Goal: Task Accomplishment & Management: Complete application form

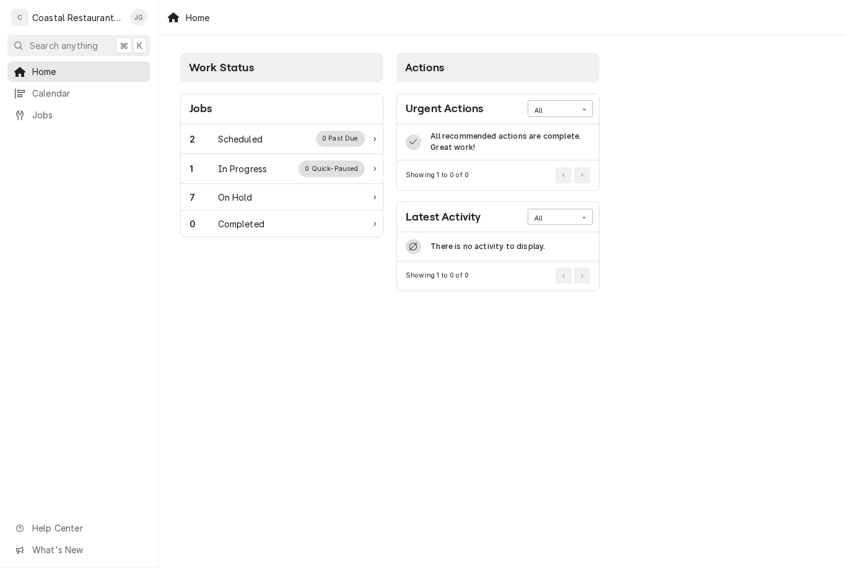
click at [260, 139] on div "Scheduled" at bounding box center [240, 139] width 45 height 13
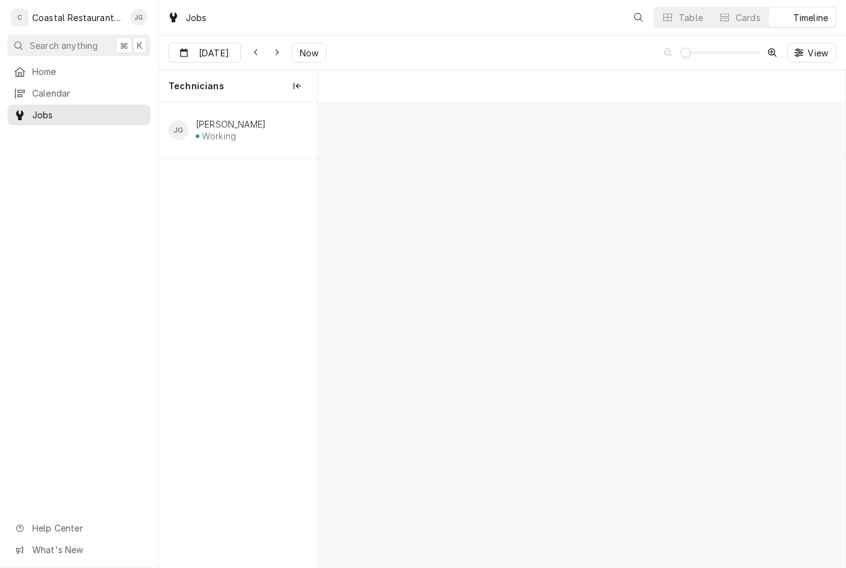
scroll to position [0, 10456]
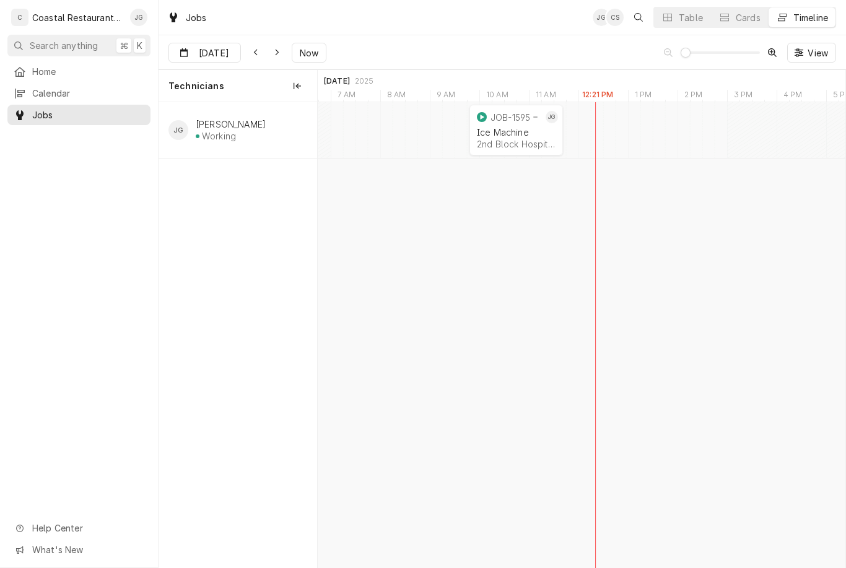
click at [63, 65] on span "Home" at bounding box center [88, 71] width 112 height 13
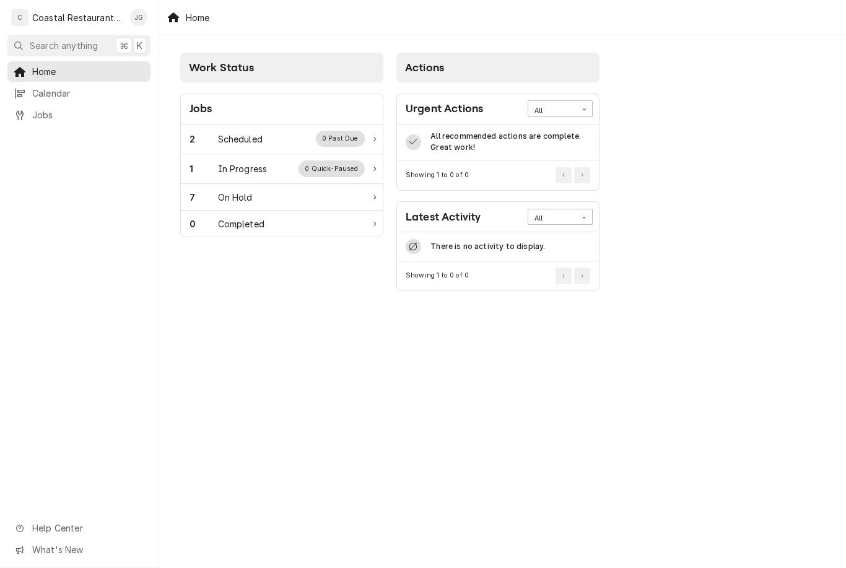
click at [238, 193] on div "On Hold" at bounding box center [235, 197] width 35 height 13
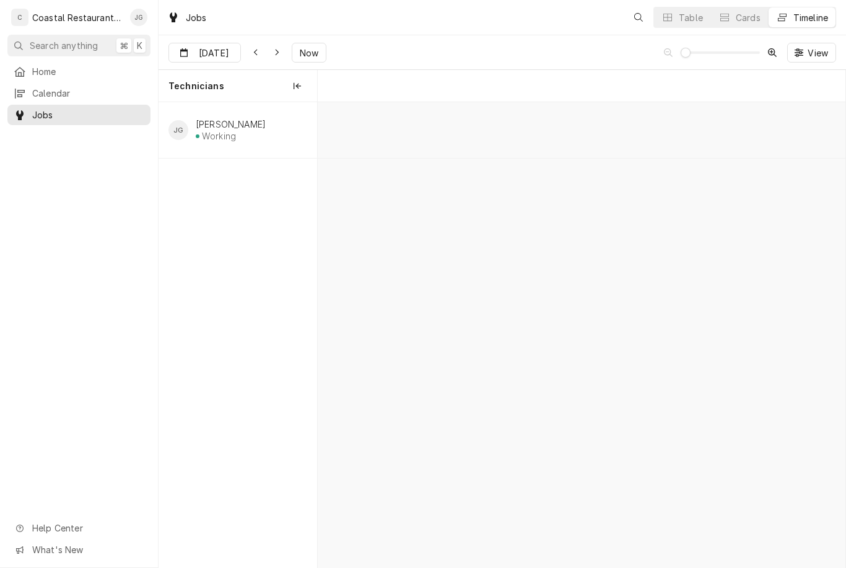
scroll to position [0, 10456]
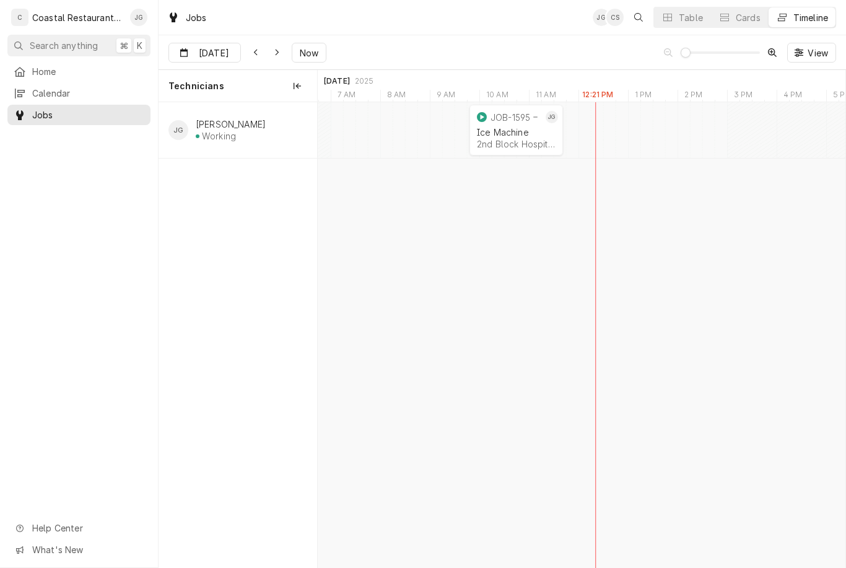
click at [309, 57] on span "Now" at bounding box center [309, 52] width 24 height 13
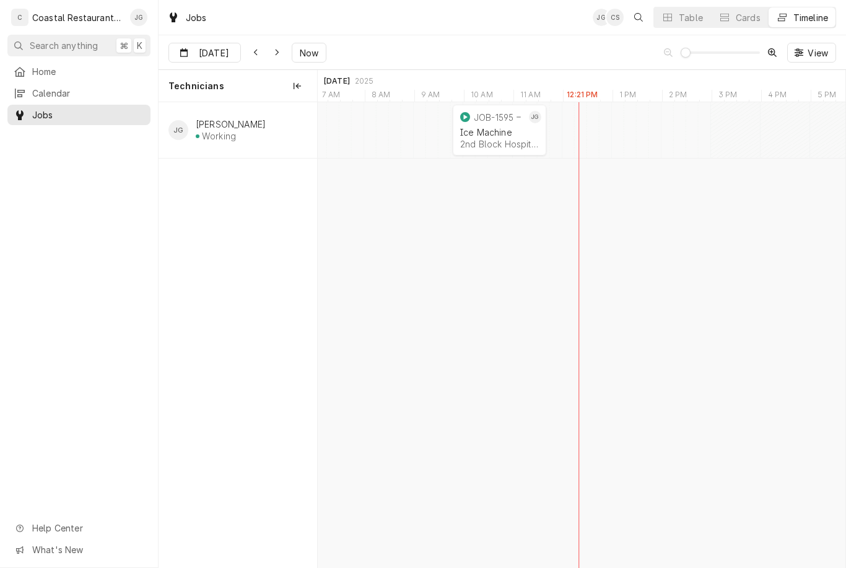
scroll to position [0, 10476]
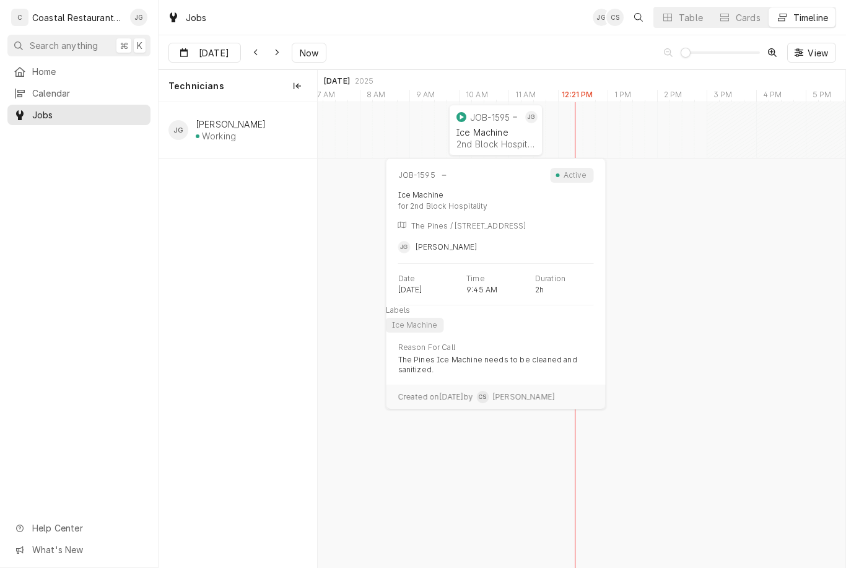
click at [468, 124] on div "normal" at bounding box center [461, 117] width 15 height 15
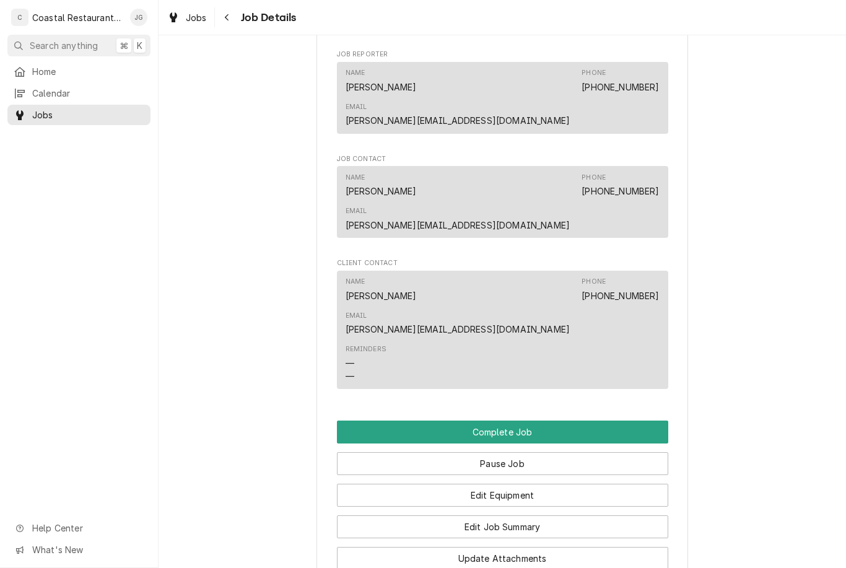
scroll to position [721, 0]
click at [421, 515] on button "Edit Job Summary" at bounding box center [502, 526] width 331 height 23
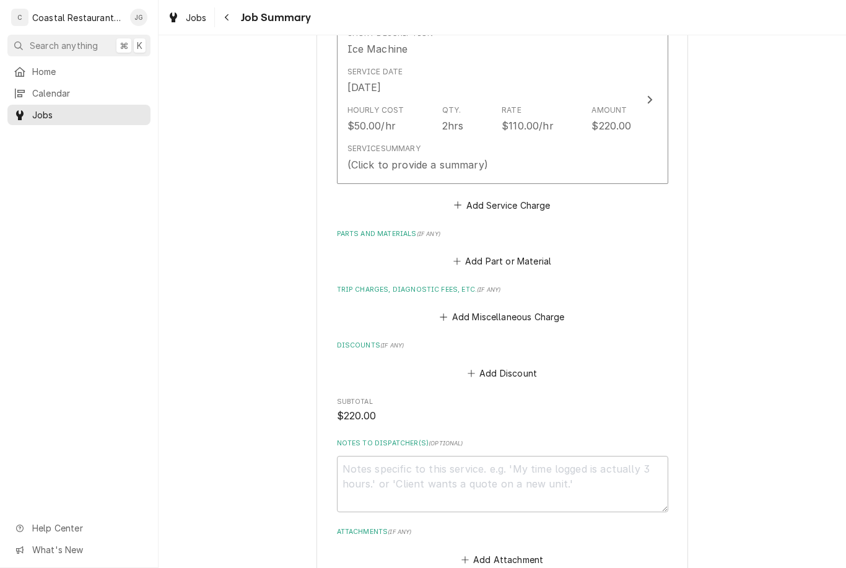
scroll to position [339, 0]
click at [559, 148] on div "Service Summary (Click to provide a summary)" at bounding box center [490, 157] width 284 height 38
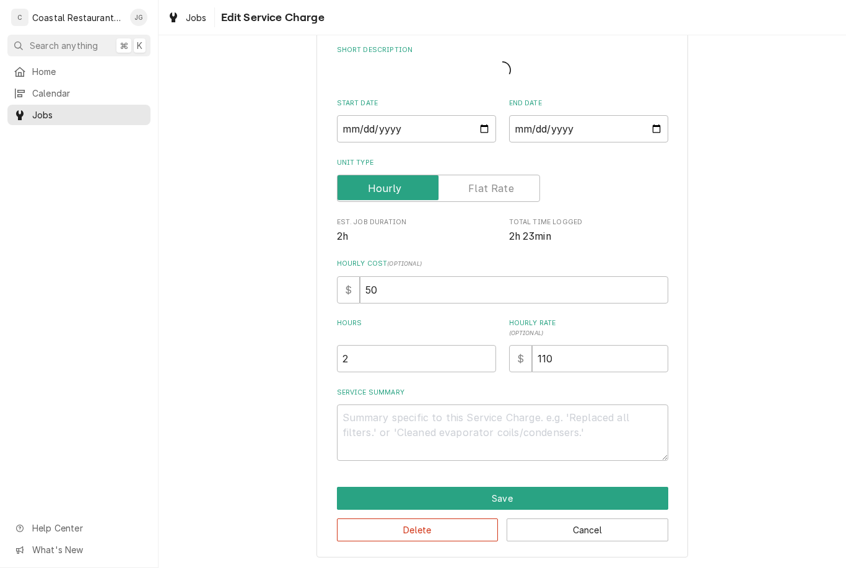
scroll to position [44, 0]
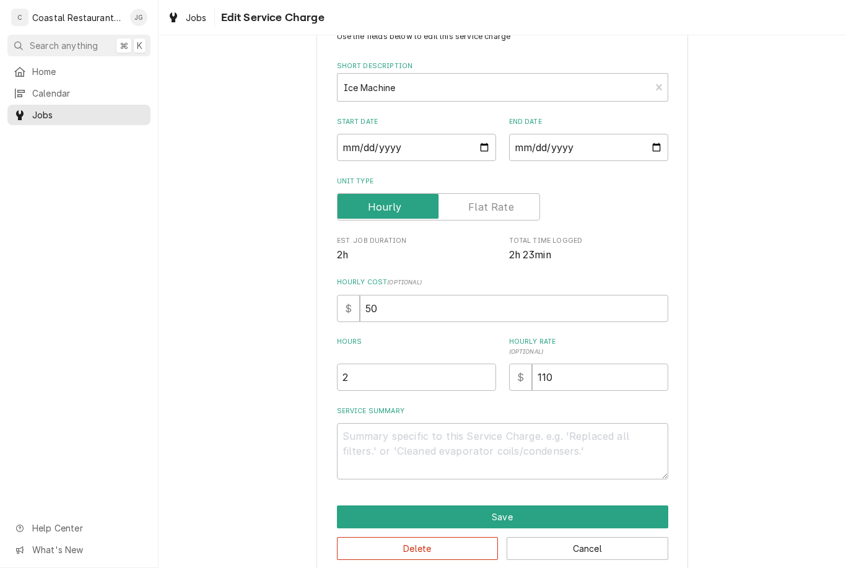
type textarea "x"
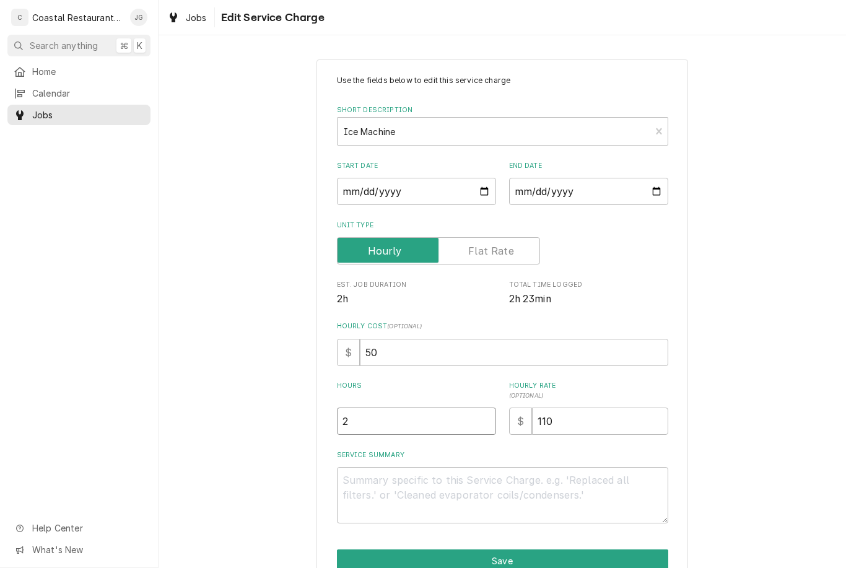
click at [426, 414] on input "2" at bounding box center [416, 421] width 159 height 27
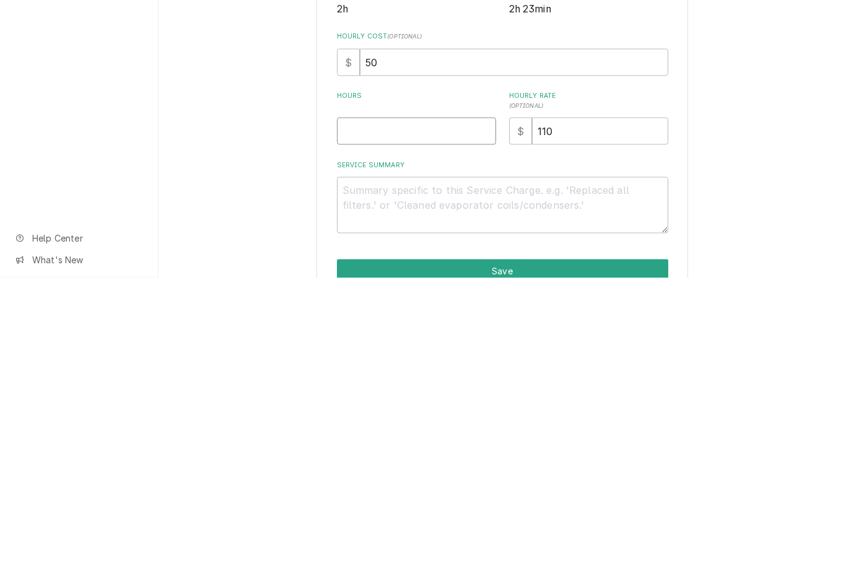
type textarea "x"
type input "3"
type textarea "x"
type input "3"
click at [435, 467] on textarea "Service Summary" at bounding box center [502, 495] width 331 height 56
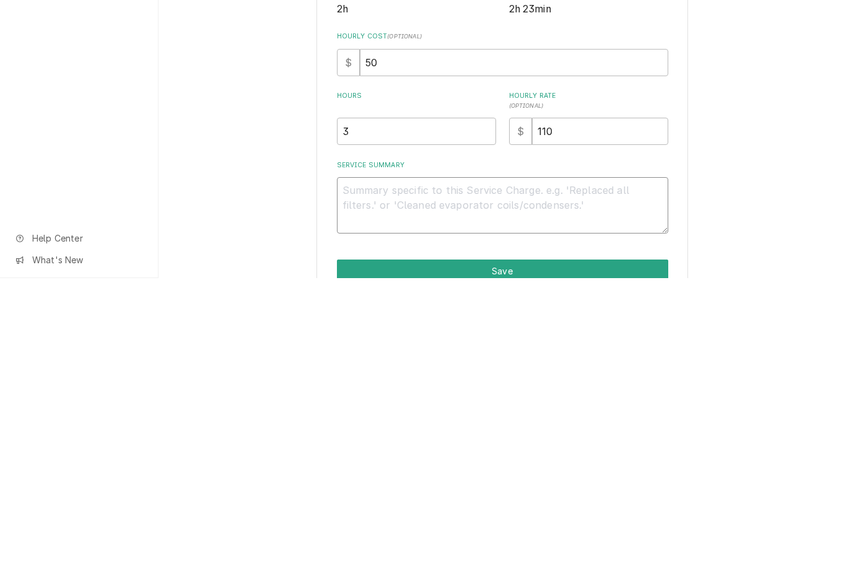
type textarea "x"
type textarea "C"
type textarea "x"
type textarea "Cle"
type textarea "x"
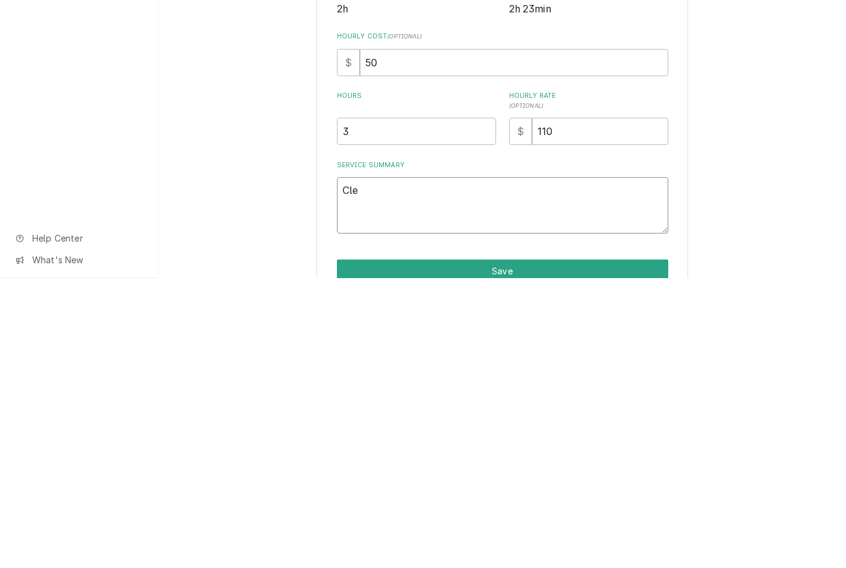
type textarea "Clea"
type textarea "x"
type textarea "Clean"
type textarea "x"
type textarea "Cleaned"
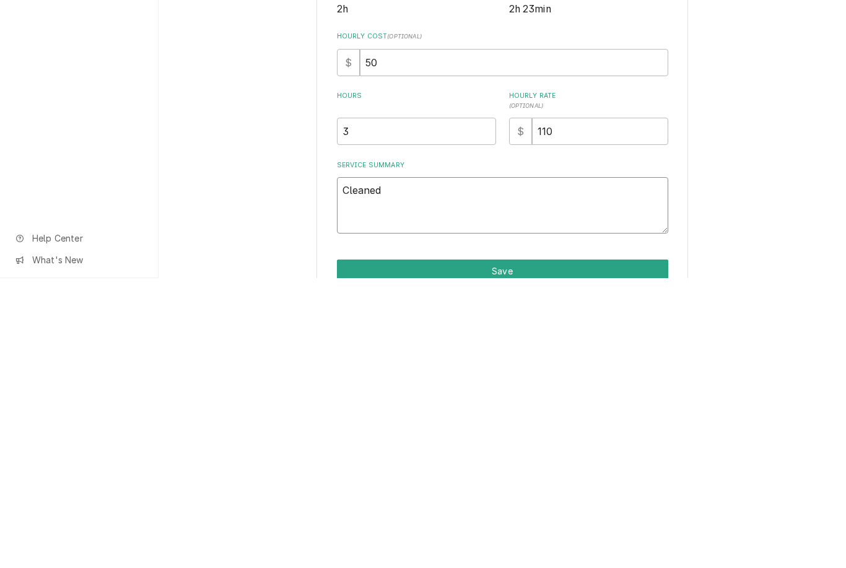
type textarea "x"
type textarea "Cleaned"
type textarea "x"
type textarea "Cleaned I"
type textarea "x"
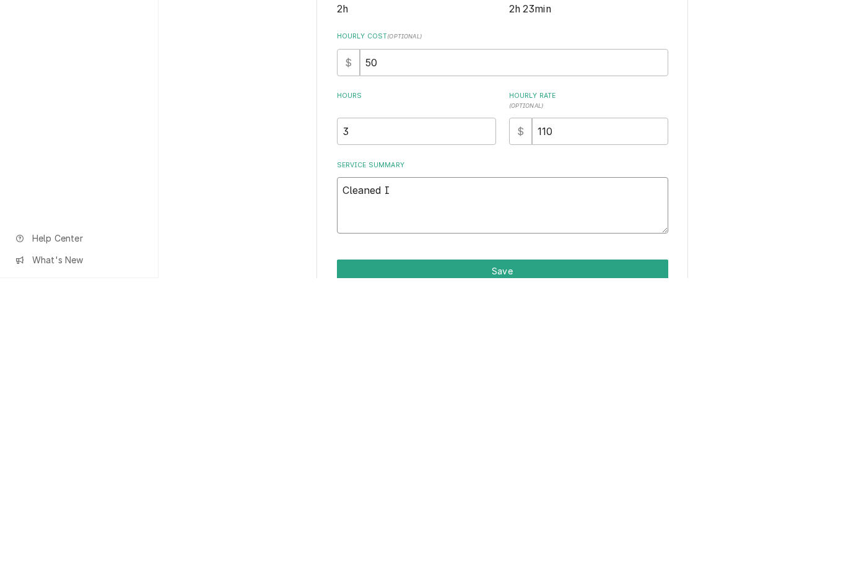
type textarea "Cleaned Ic"
type textarea "x"
type textarea "Cleaned Ice"
type textarea "x"
type textarea "Cleaned Ice"
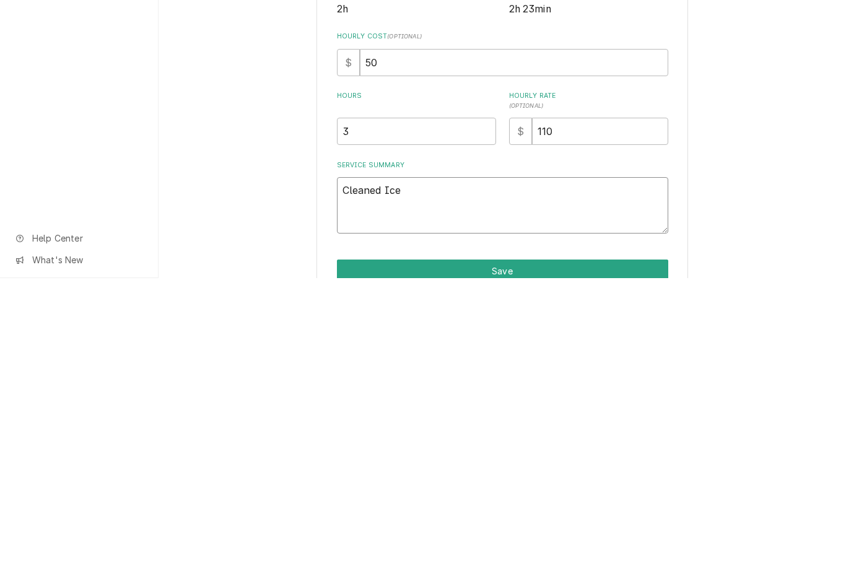
type textarea "x"
type textarea "Cleaned Ice M"
type textarea "x"
type textarea "Cleaned Ice Ma"
type textarea "x"
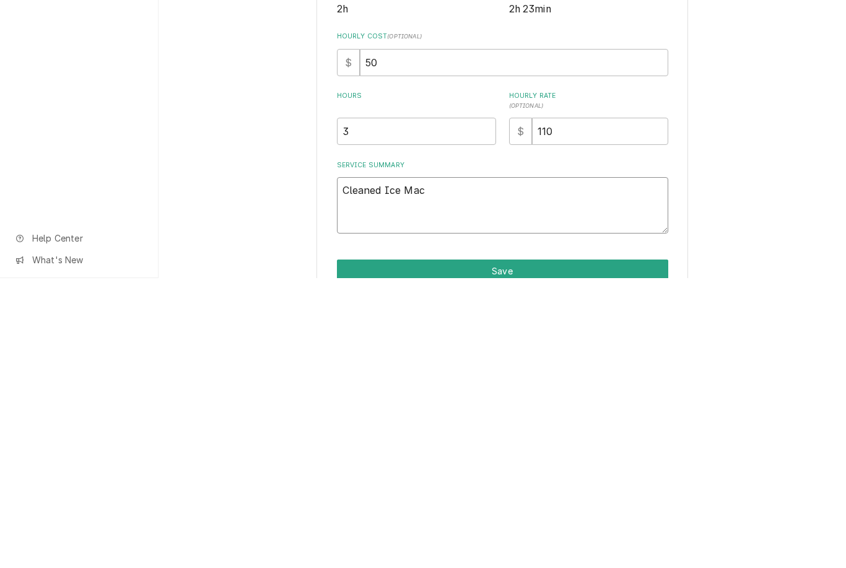
type textarea "Cleaned Ice Mach"
type textarea "x"
type textarea "Cleaned Ice Machi"
type textarea "x"
type textarea "Cleaned Ice Machin"
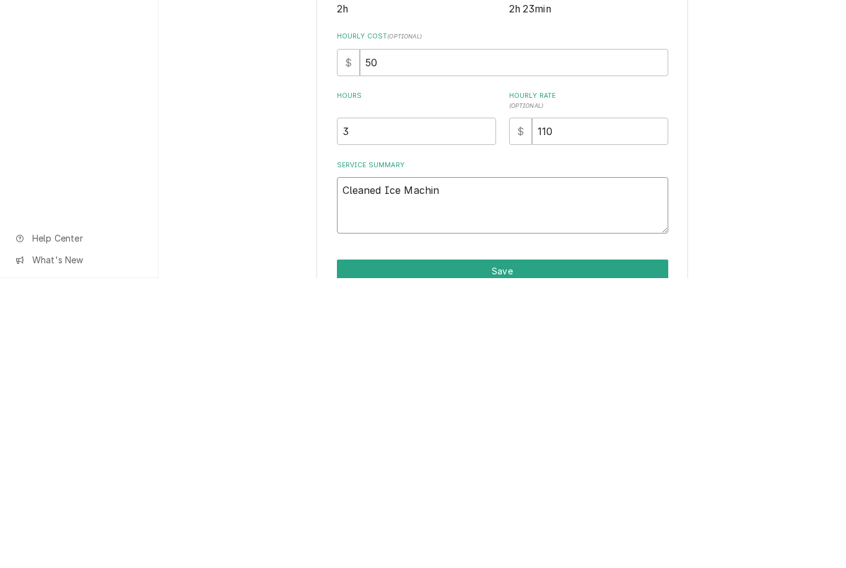
type textarea "x"
type textarea "Cleaned Ice Machine"
type textarea "x"
type textarea "Cleaned Ice Machine."
type textarea "x"
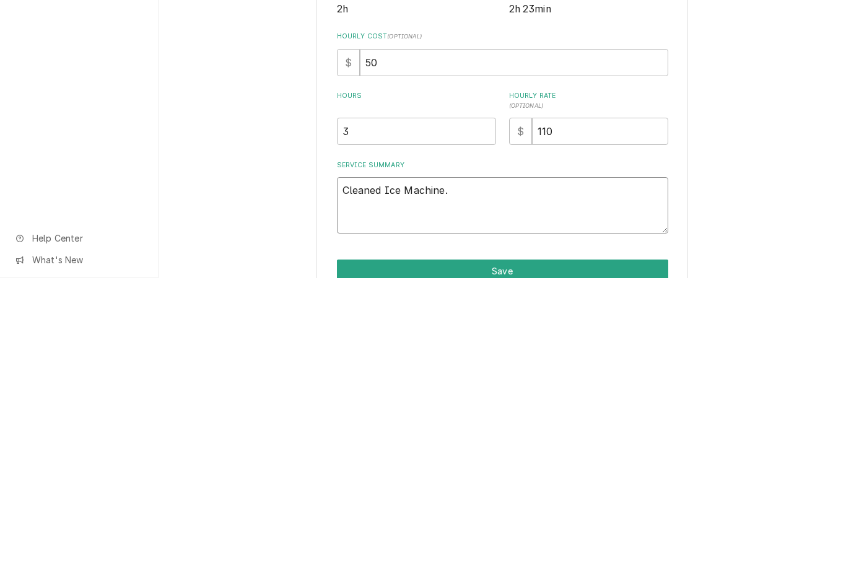
type textarea "Cleaned Ice Machine."
type textarea "x"
type textarea "Cleaned Ice Machine. U"
type textarea "x"
type textarea "Cleaned Ice Machine. Un"
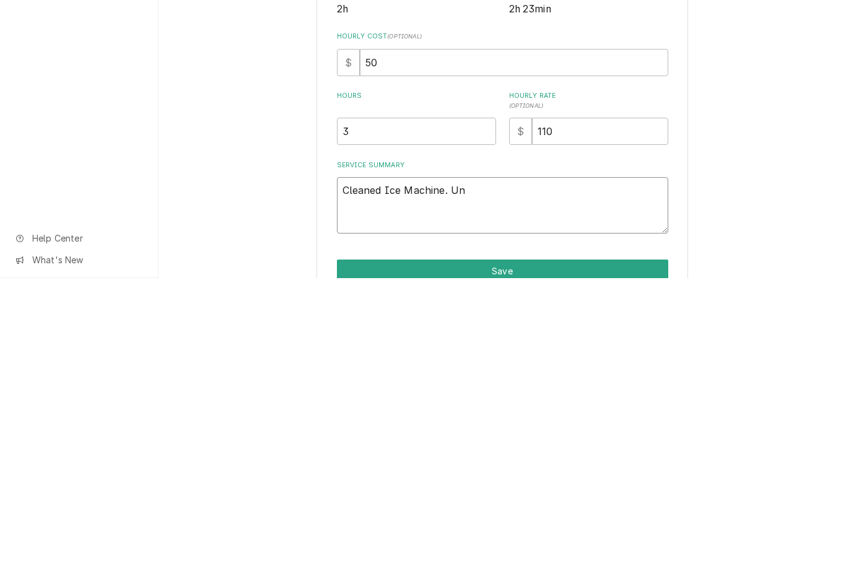
type textarea "x"
type textarea "Cleaned Ice Machine. Uni"
type textarea "x"
type textarea "Cleaned Ice Machine. Unit"
type textarea "x"
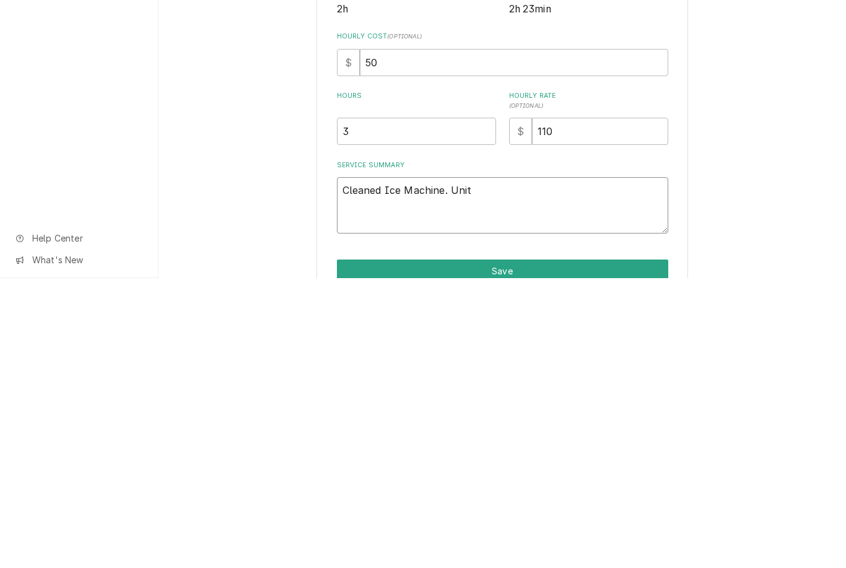
type textarea "Cleaned Ice Machine. Unit o"
type textarea "x"
type textarea "Cleaned Ice Machine. Unit op"
type textarea "x"
type textarea "Cleaned Ice Machine. Unit oper"
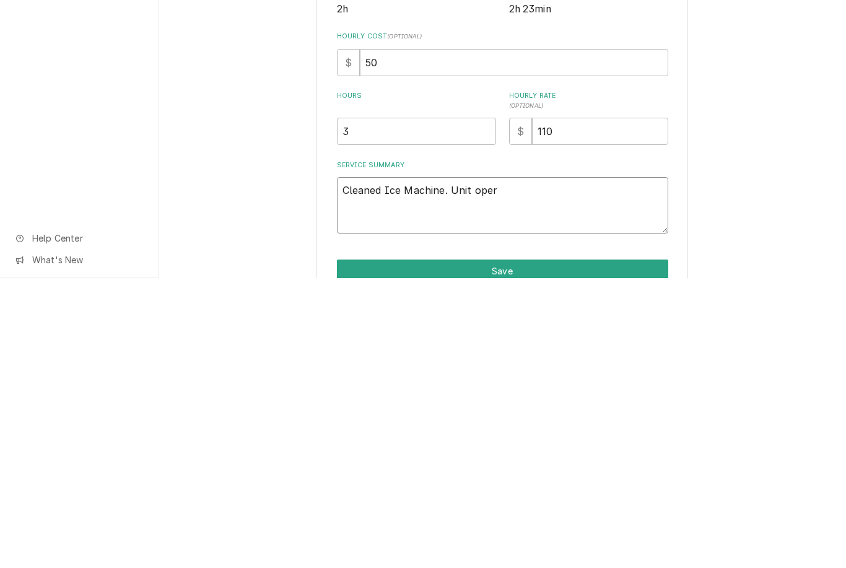
type textarea "x"
type textarea "Cleaned Ice Machine. Unit operating"
type textarea "x"
type textarea "Cleaned Ice Machine. Unit operating"
type textarea "x"
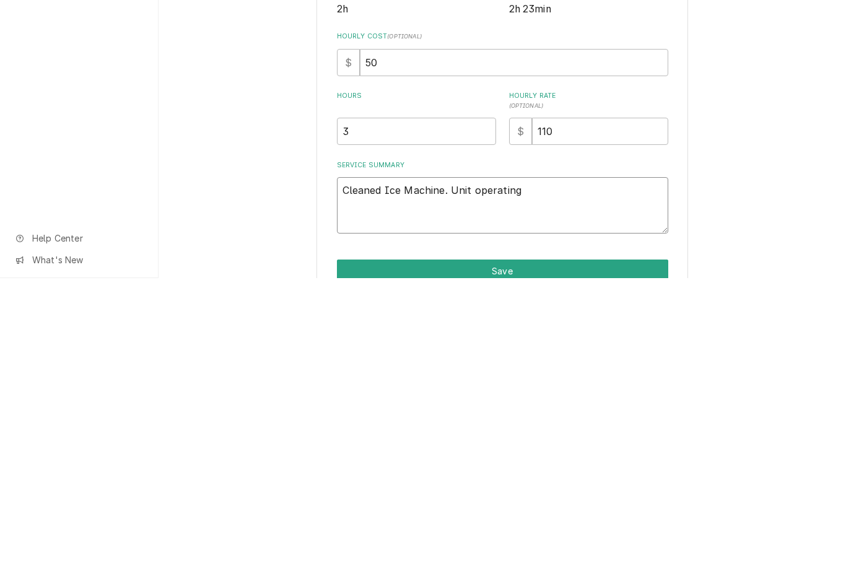
type textarea "Cleaned Ice Machine. Unit operating a"
type textarea "x"
type textarea "Cleaned Ice Machine. Unit operating as"
type textarea "x"
type textarea "Cleaned Ice Machine. Unit operating as d"
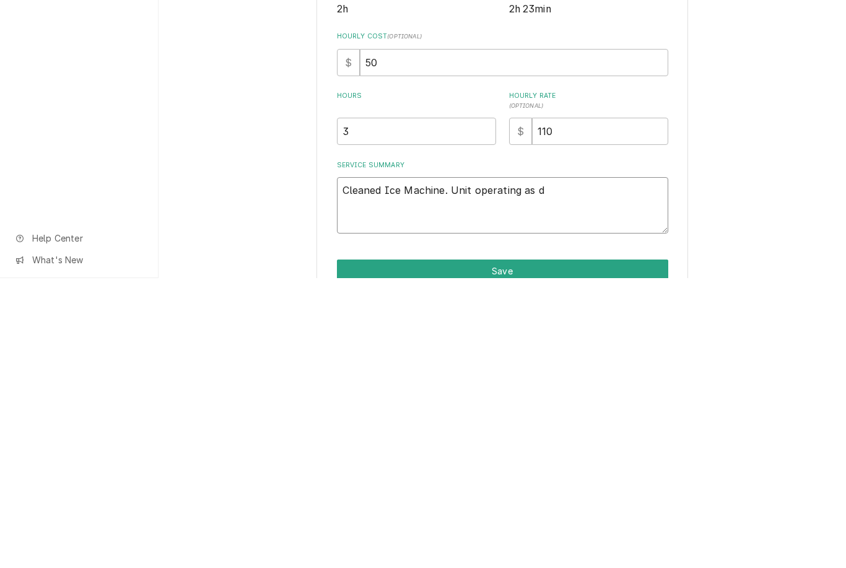
type textarea "x"
type textarea "Cleaned Ice Machine. Unit operating as de"
type textarea "x"
type textarea "Cleaned Ice Machine. Unit operating as des"
type textarea "x"
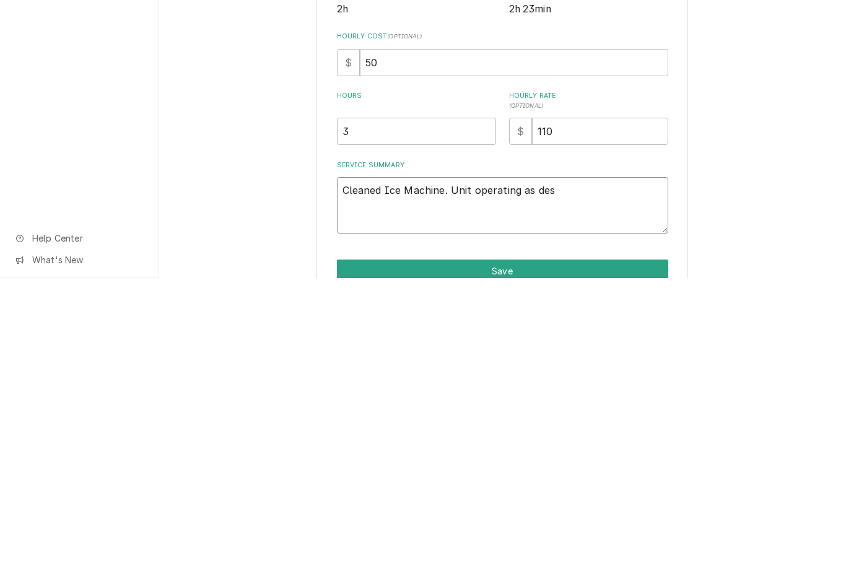
type textarea "Cleaned Ice Machine. Unit operating as desi"
type textarea "x"
type textarea "Cleaned Ice Machine. Unit operating as desig"
type textarea "x"
type textarea "Cleaned Ice Machine. Unit operating as design"
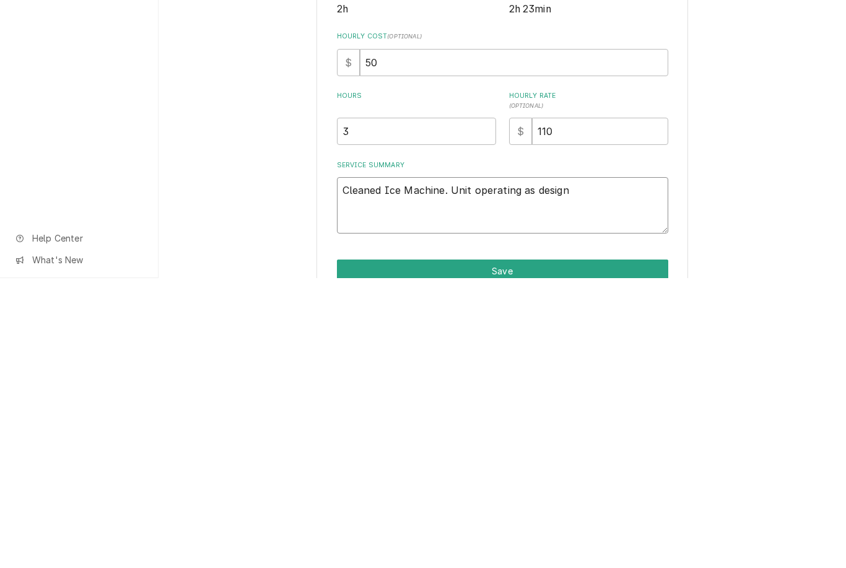
type textarea "x"
type textarea "Cleaned Ice Machine. Unit operating as design"
type textarea "x"
type textarea "Cleaned Ice Machine. Unit operating as desig"
type textarea "x"
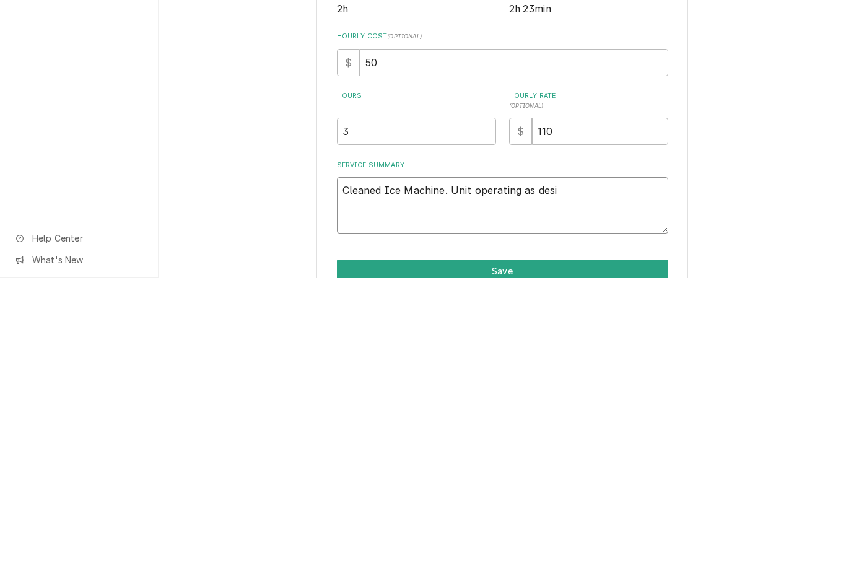
type textarea "Cleaned Ice Machine. Unit operating as des"
type textarea "x"
type textarea "Cleaned Ice Machine. Unit operating as de"
type textarea "x"
type textarea "Cleaned Ice Machine. Unit operating as d"
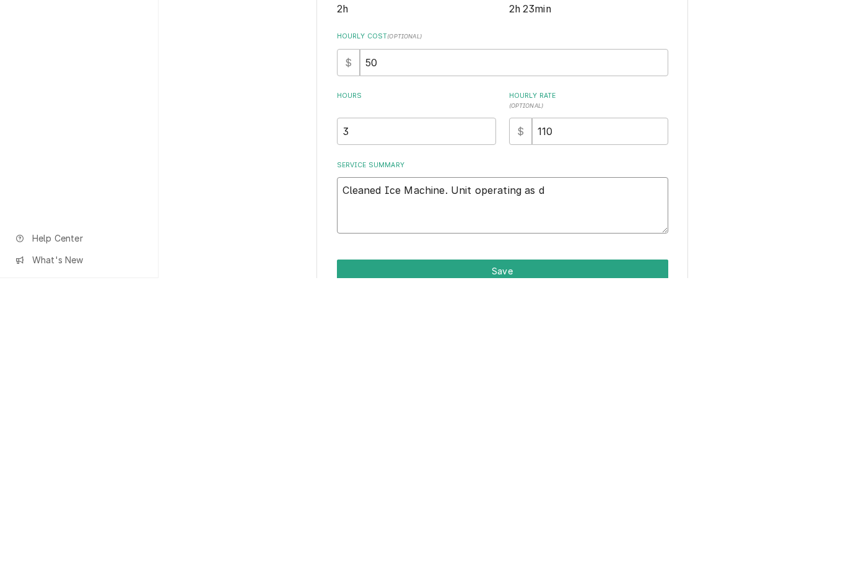
type textarea "x"
type textarea "Cleaned Ice Machine. Unit operating as"
type textarea "x"
type textarea "Cleaned Ice Machine. Unit operating a"
type textarea "x"
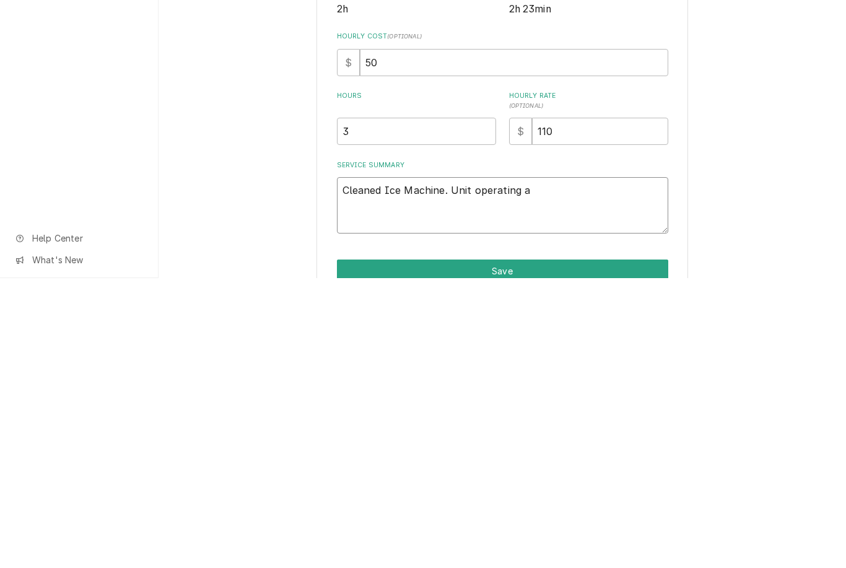
type textarea "Cleaned Ice Machine. Unit operating"
type textarea "x"
type textarea "Cleaned Ice Machine. Unit operatin"
type textarea "x"
type textarea "Cleaned Ice Machine. Unit operati"
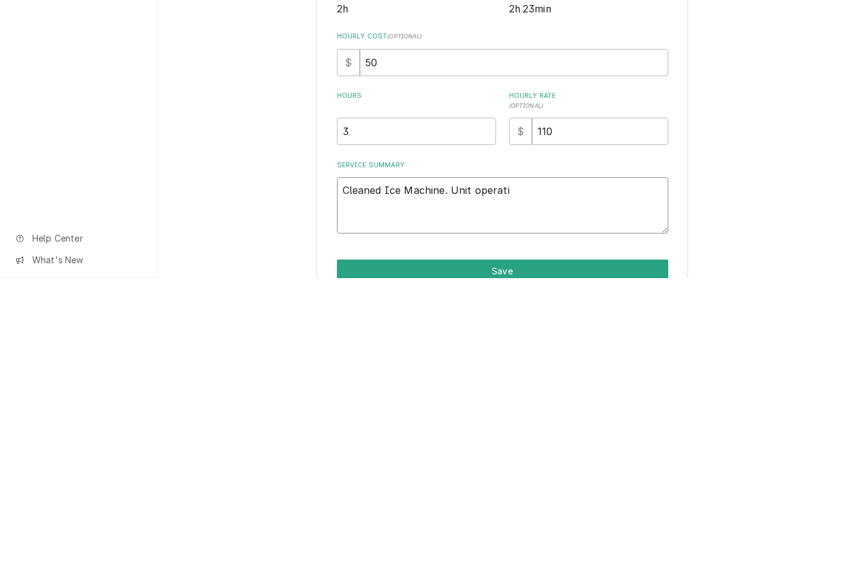
type textarea "x"
type textarea "Cleaned Ice Machine. Unit operat"
type textarea "x"
type textarea "Cleaned Ice Machine. Unit oper"
type textarea "x"
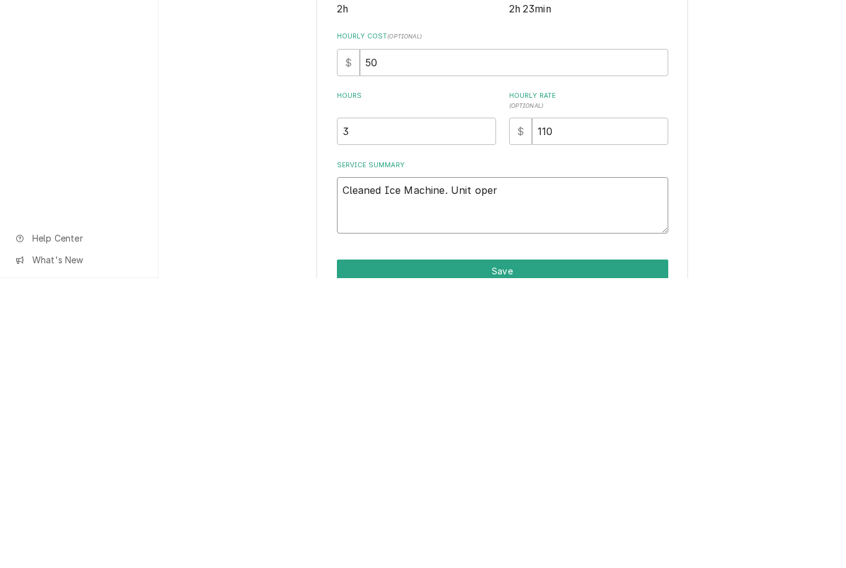
type textarea "Cleaned Ice Machine. Unit ope"
type textarea "x"
type textarea "Cleaned Ice Machine. Unit op"
type textarea "x"
type textarea "Cleaned Ice Machine. Unit o"
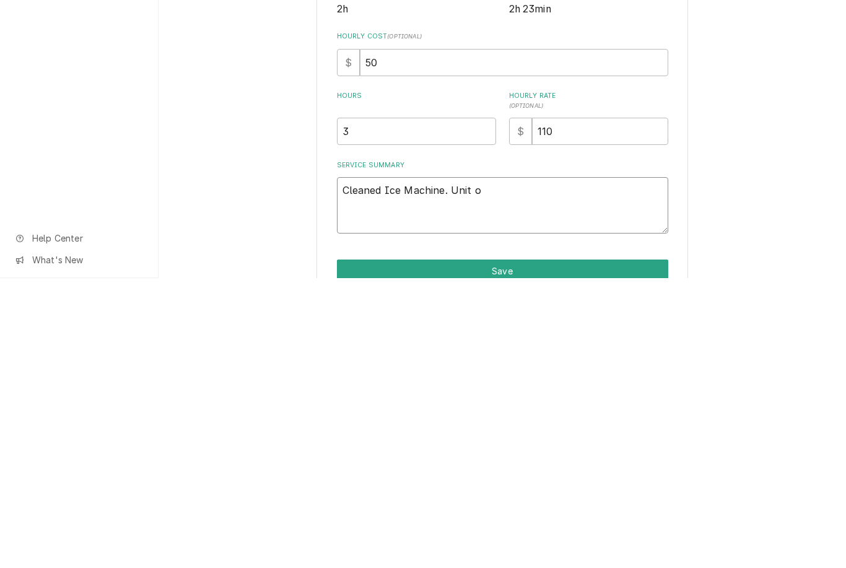
type textarea "x"
type textarea "Cleaned Ice Machine. Unit"
type textarea "x"
type textarea "Cleaned Ice Machine. Uni"
type textarea "x"
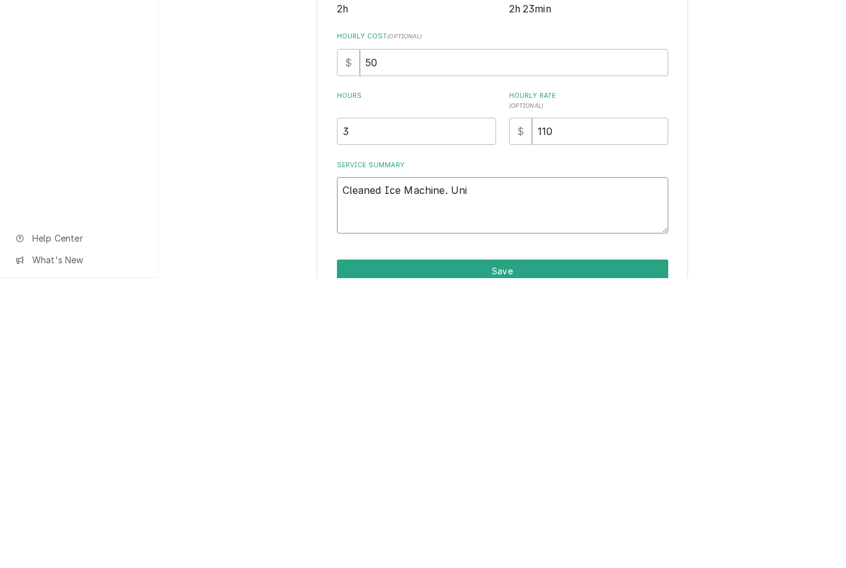
type textarea "Cleaned Ice Machine. Un"
type textarea "x"
type textarea "Cleaned Ice Machine. U"
type textarea "x"
type textarea "Cleaned Ice Machine."
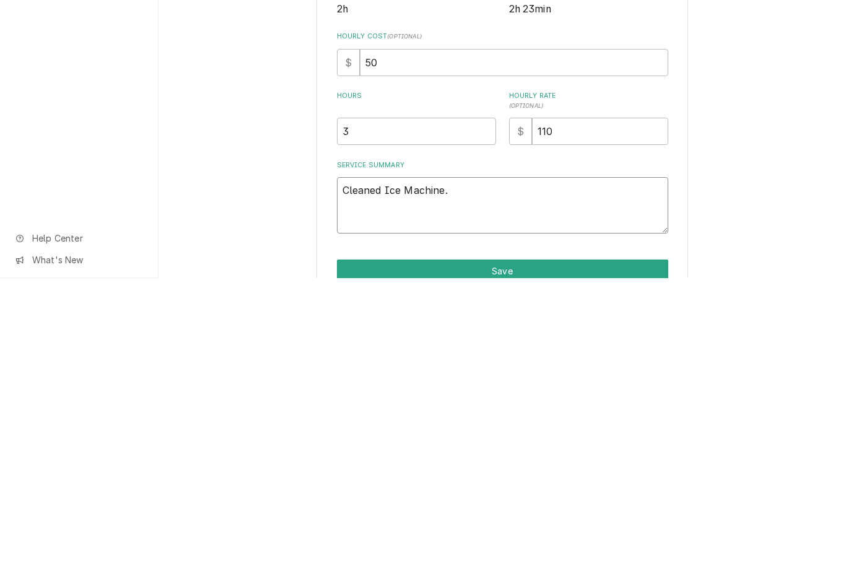
type textarea "x"
type textarea "Cleaned Ice Machine. A"
type textarea "x"
type textarea "Cleaned Ice Machine. Af"
type textarea "x"
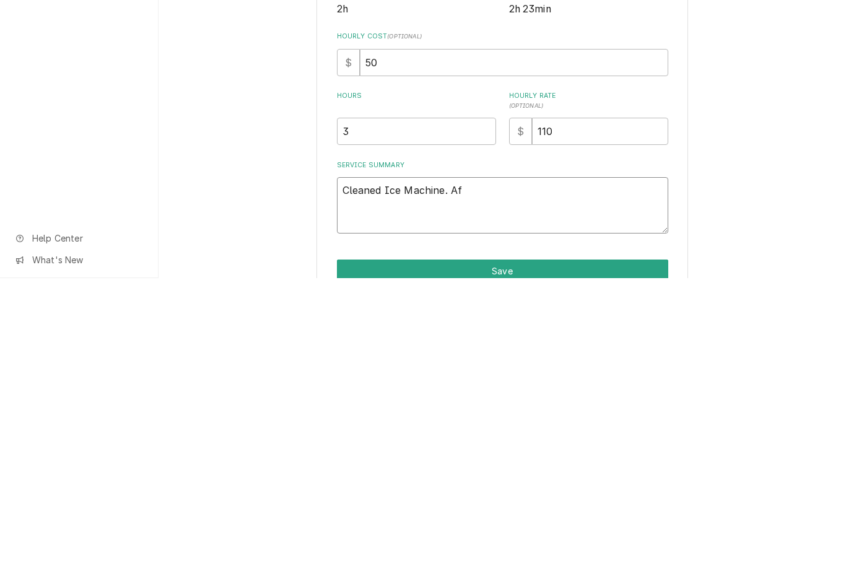
type textarea "Cleaned Ice Machine. Aft"
type textarea "x"
type textarea "Cleaned Ice Machine. Afte"
type textarea "x"
type textarea "Cleaned Ice Machine. After"
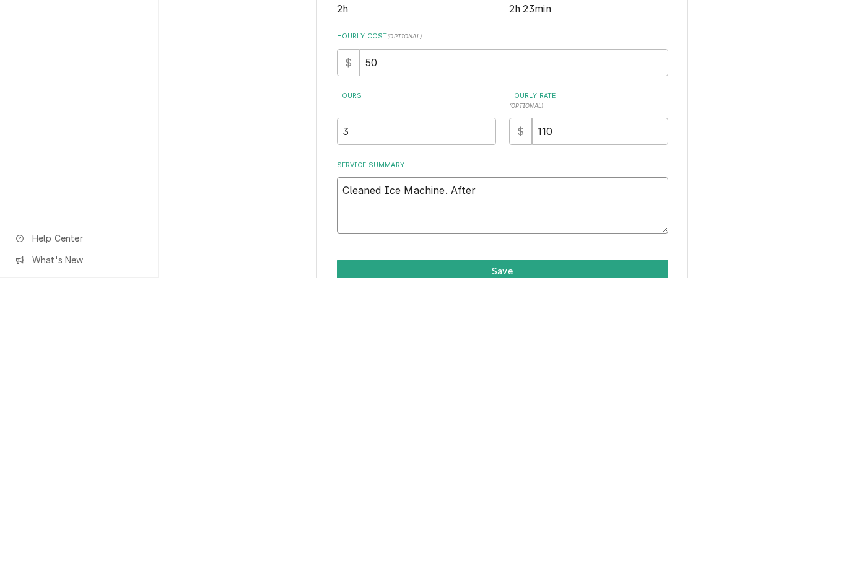
type textarea "x"
type textarea "Cleaned Ice Machine. After"
type textarea "x"
type textarea "Cleaned Ice Machine. After cl"
type textarea "x"
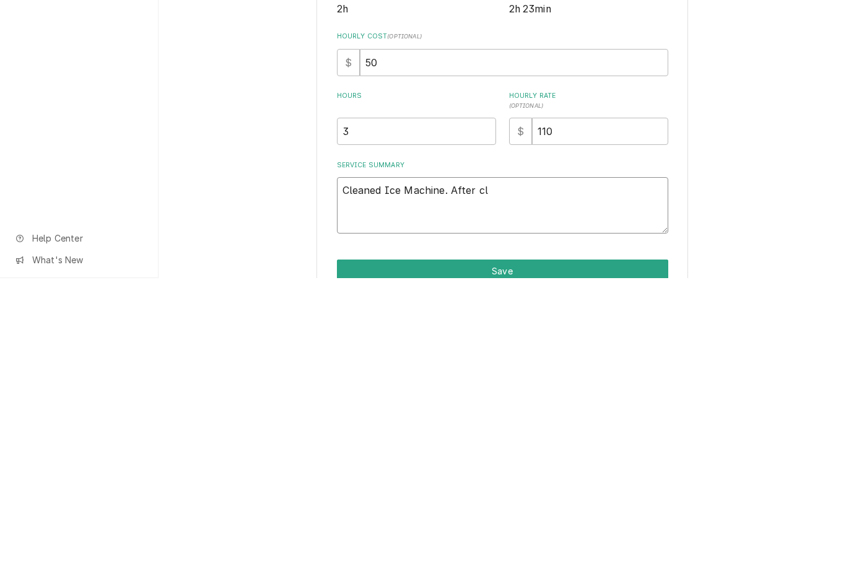
type textarea "Cleaned Ice Machine. After cle"
type textarea "x"
type textarea "Cleaned Ice Machine. After clea"
type textarea "x"
type textarea "Cleaned Ice Machine. After clean"
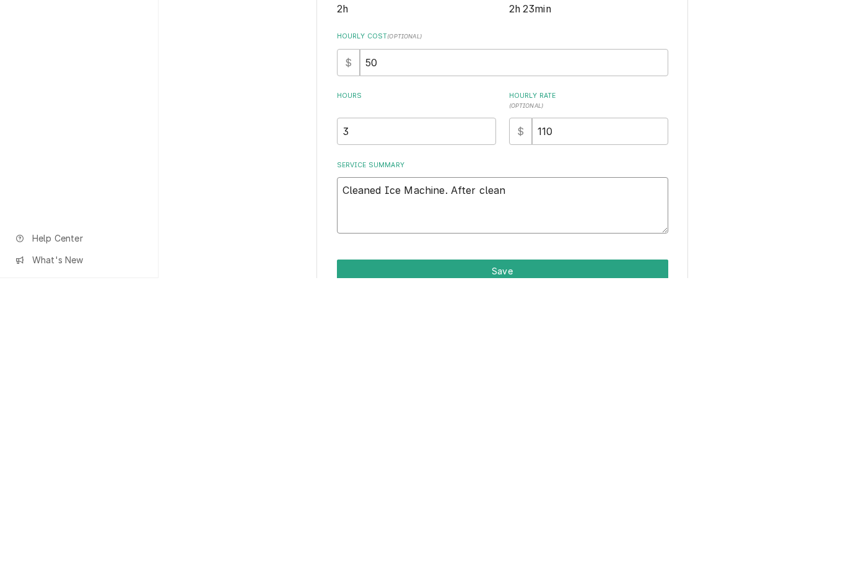
type textarea "x"
type textarea "Cleaned Ice Machine. After cleani"
type textarea "x"
type textarea "Cleaned Ice Machine. After cleanin"
type textarea "x"
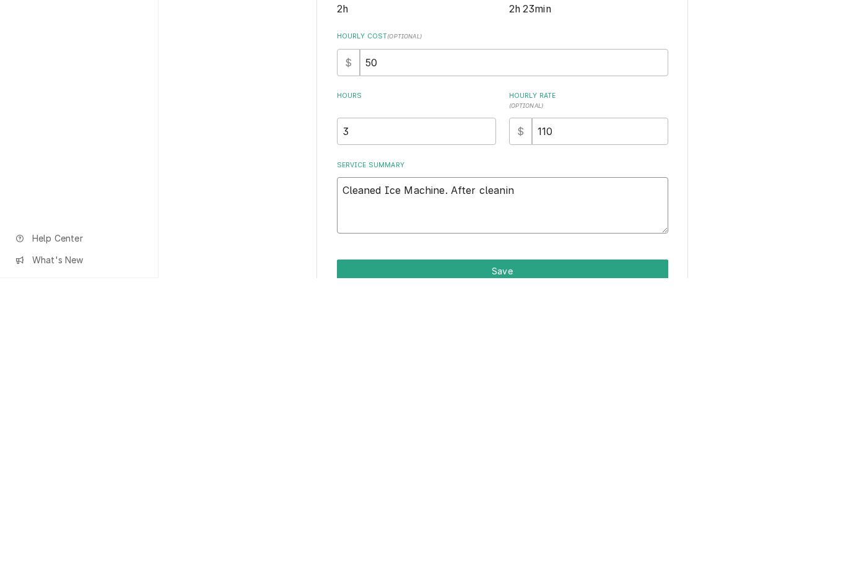
type textarea "Cleaned Ice Machine. After cleaning"
type textarea "x"
type textarea "Cleaned Ice Machine. After cleaning a"
type textarea "x"
type textarea "Cleaned Ice Machine. After cleaning all"
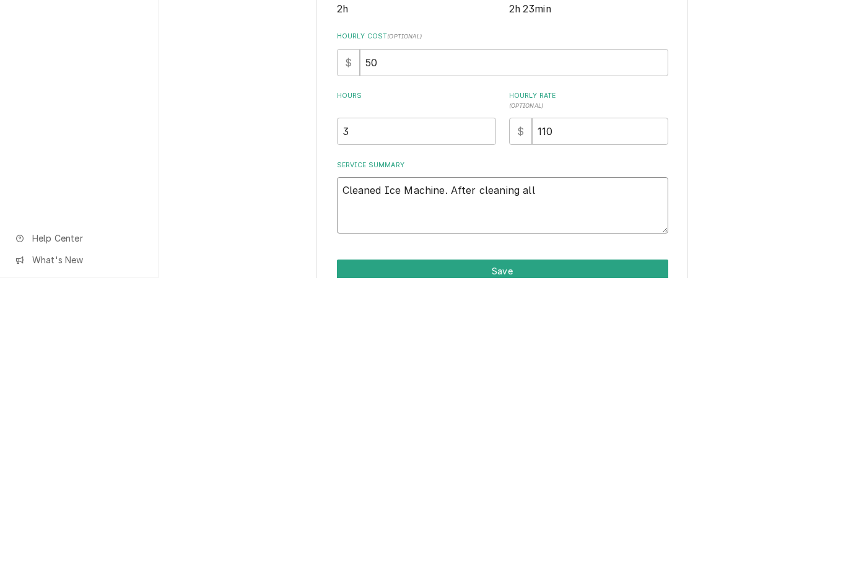
type textarea "x"
type textarea "Cleaned Ice Machine. After cleaning allo"
type textarea "x"
type textarea "Cleaned Ice Machine. After cleaning allow"
type textarea "x"
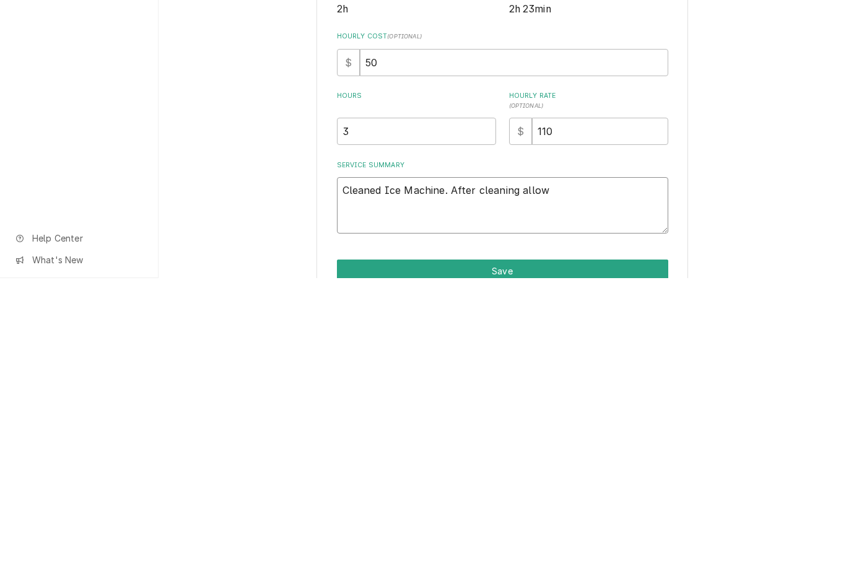
type textarea "Cleaned Ice Machine. After cleaning allowe"
type textarea "x"
type textarea "Cleaned Ice Machine. After cleaning allowed"
type textarea "x"
type textarea "Cleaned Ice Machine. After cleaning allowed"
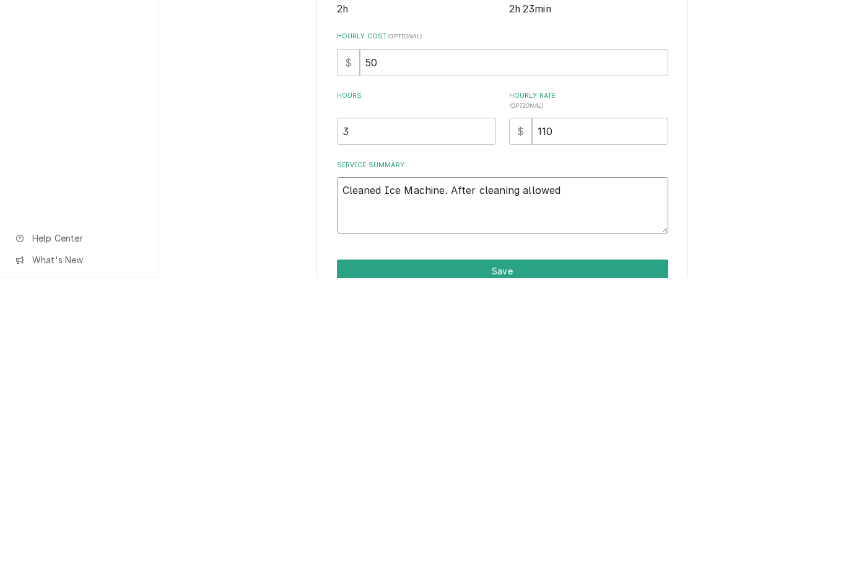
type textarea "x"
type textarea "Cleaned Ice Machine. After cleaning allowed u"
type textarea "x"
type textarea "Cleaned Ice Machine. After cleaning allowed un"
type textarea "x"
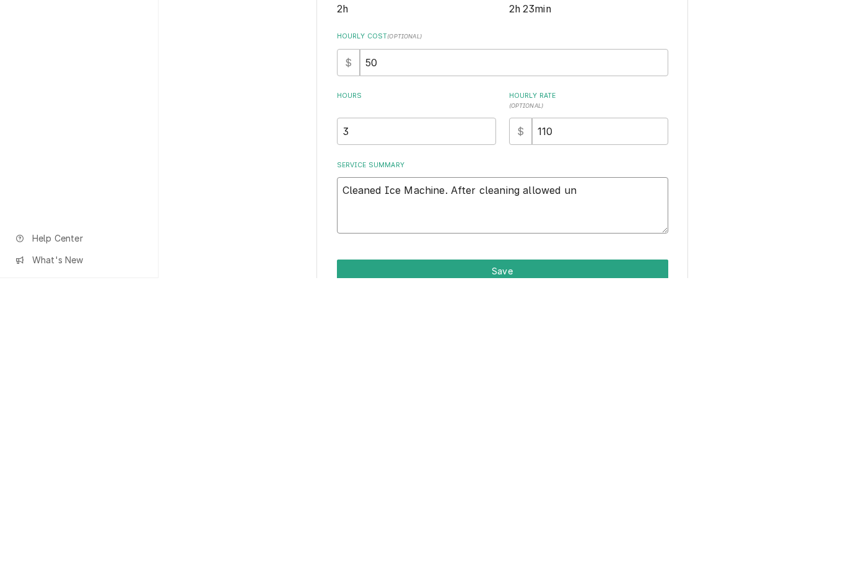
type textarea "Cleaned Ice Machine. After cleaning allowed uni"
type textarea "x"
type textarea "Cleaned Ice Machine. After cleaning allowed unit"
type textarea "x"
type textarea "Cleaned Ice Machine. After cleaning allowed unit"
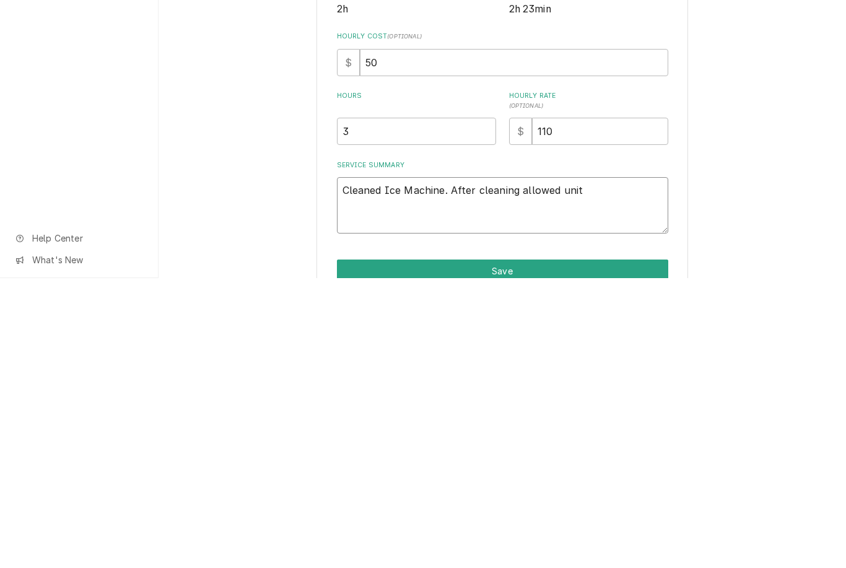
type textarea "x"
type textarea "Cleaned Ice Machine. After cleaning allowed unit t"
type textarea "x"
type textarea "Cleaned Ice Machine. After cleaning allowed unit to"
type textarea "x"
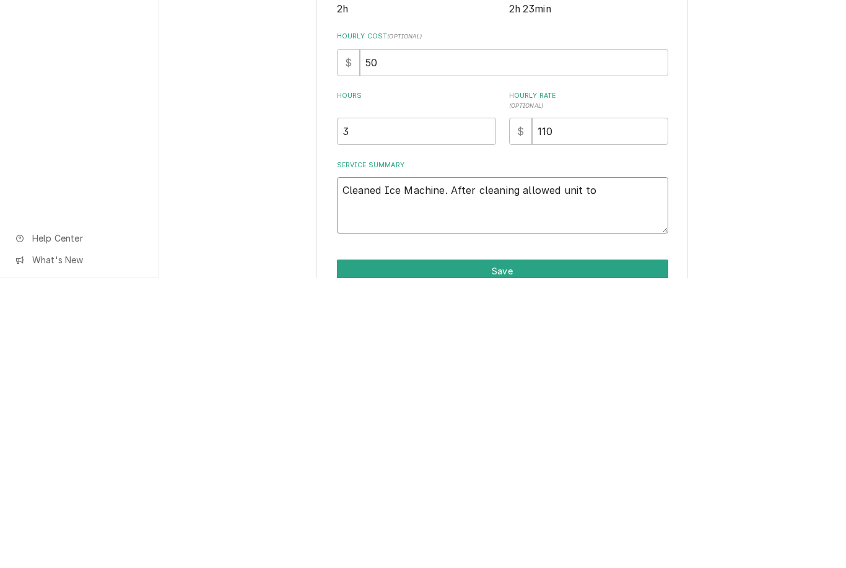
type textarea "Cleaned Ice Machine. After cleaning allowed unit to"
type textarea "x"
type textarea "Cleaned Ice Machine. After cleaning allowed unit to m"
type textarea "x"
type textarea "Cleaned Ice Machine. After cleaning allowed unit to mak"
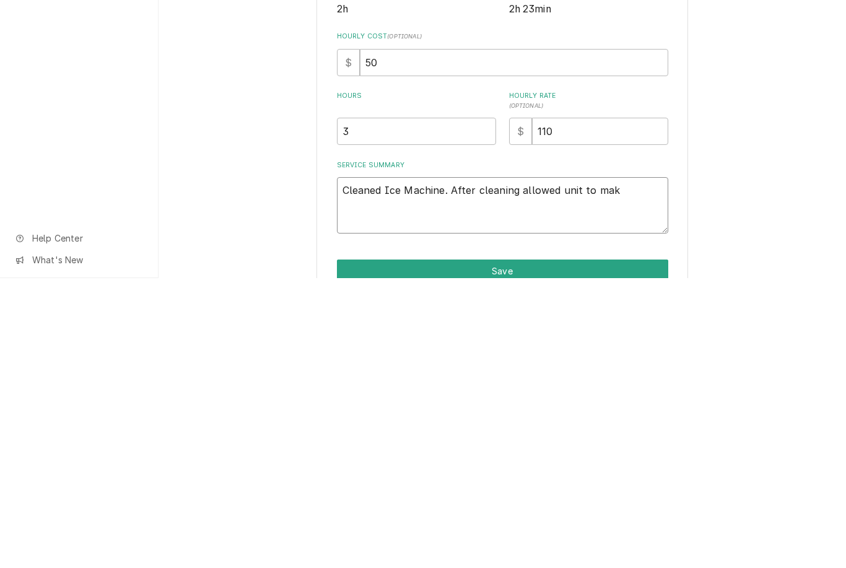
type textarea "x"
type textarea "Cleaned Ice Machine. After cleaning allowed unit to make"
type textarea "x"
type textarea "Cleaned Ice Machine. After cleaning allowed unit to make"
type textarea "x"
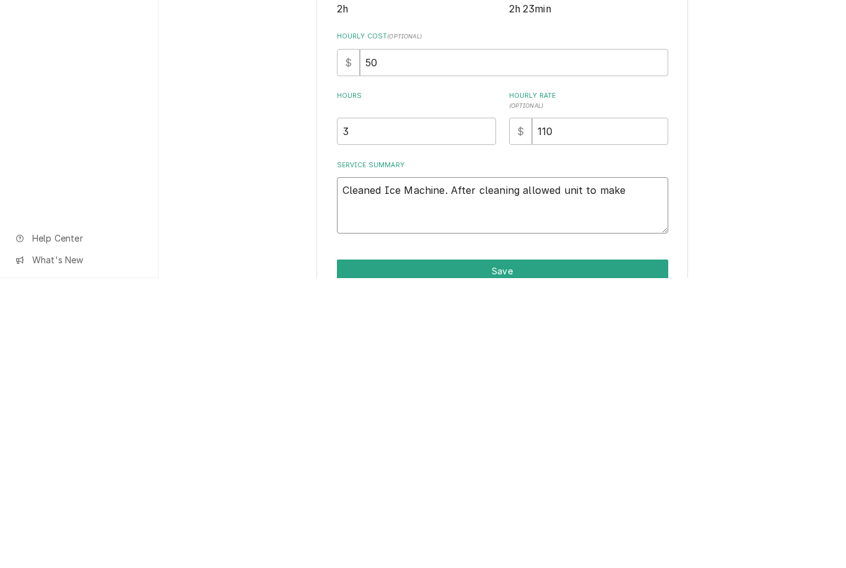
type textarea "Cleaned Ice Machine. After cleaning allowed unit to make i"
type textarea "x"
type textarea "Cleaned Ice Machine. After cleaning allowed unit to make ic"
type textarea "x"
type textarea "Cleaned Ice Machine. After cleaning allowed unit to make ice"
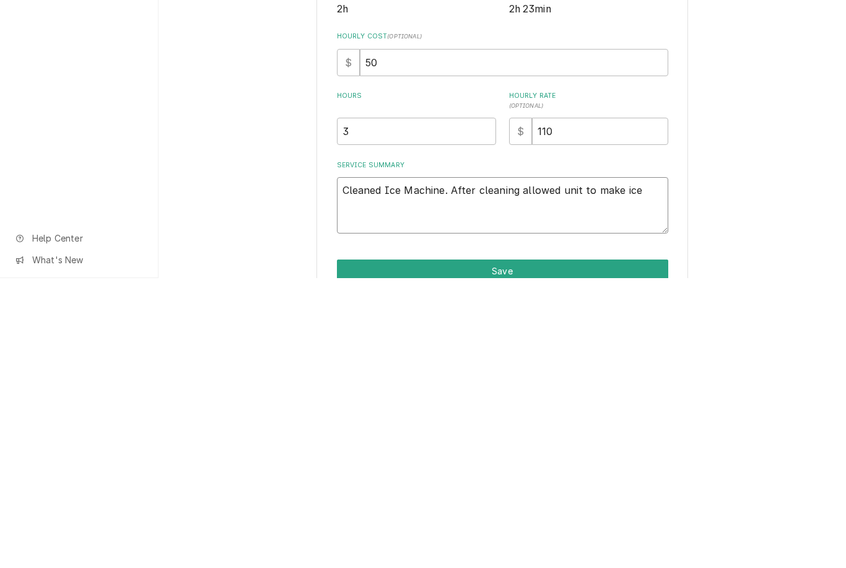
type textarea "x"
type textarea "Cleaned Ice Machine. After cleaning allowed unit to make ice"
type textarea "x"
type textarea "Cleaned Ice Machine. After cleaning allowed unit to make ice re"
type textarea "x"
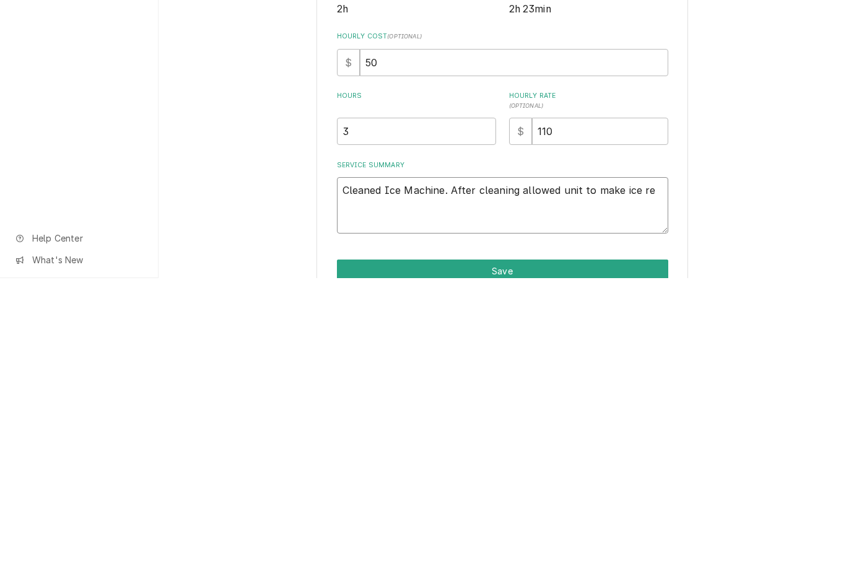
type textarea "Cleaned Ice Machine. After cleaning allowed unit to make ice rem"
type textarea "x"
type textarea "Cleaned Ice Machine. After cleaning allowed unit to make ice remo"
type textarea "x"
type textarea "Cleaned Ice Machine. After cleaning allowed unit to make ice remov"
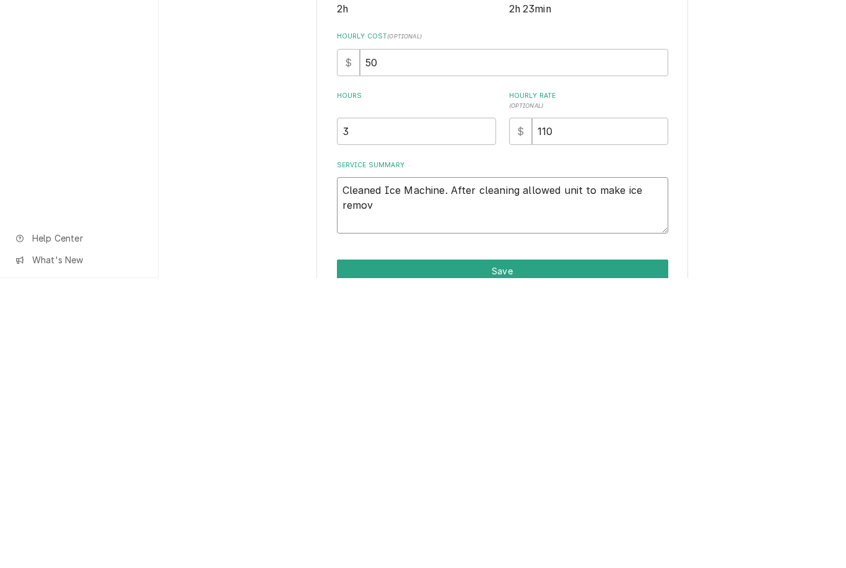
type textarea "x"
type textarea "Cleaned Ice Machine. After cleaning allowed unit to make ice remove"
type textarea "x"
type textarea "Cleaned Ice Machine. After cleaning allowed unit to make ice removee"
click at [759, 195] on div "Use the fields below to edit this service charge Short Description Ice Machine …" at bounding box center [503, 339] width 688 height 582
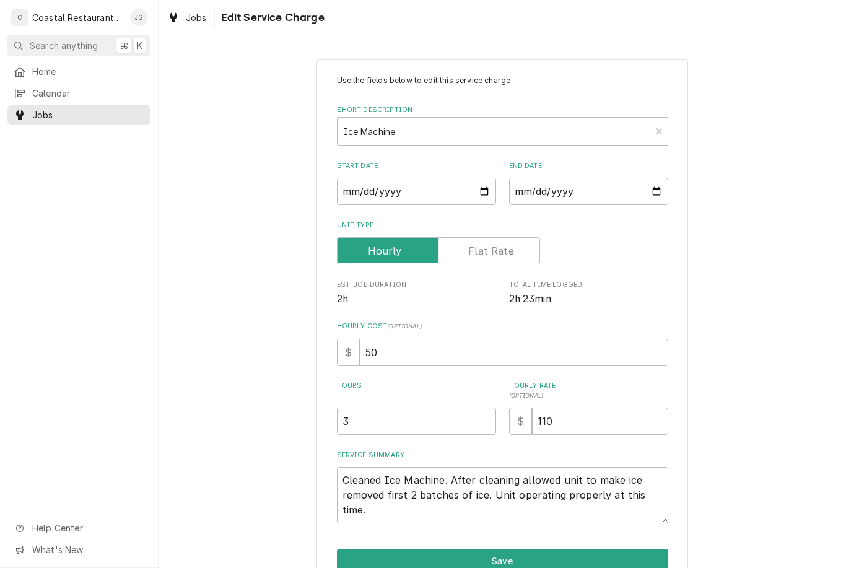
click at [584, 551] on button "Save" at bounding box center [502, 560] width 331 height 23
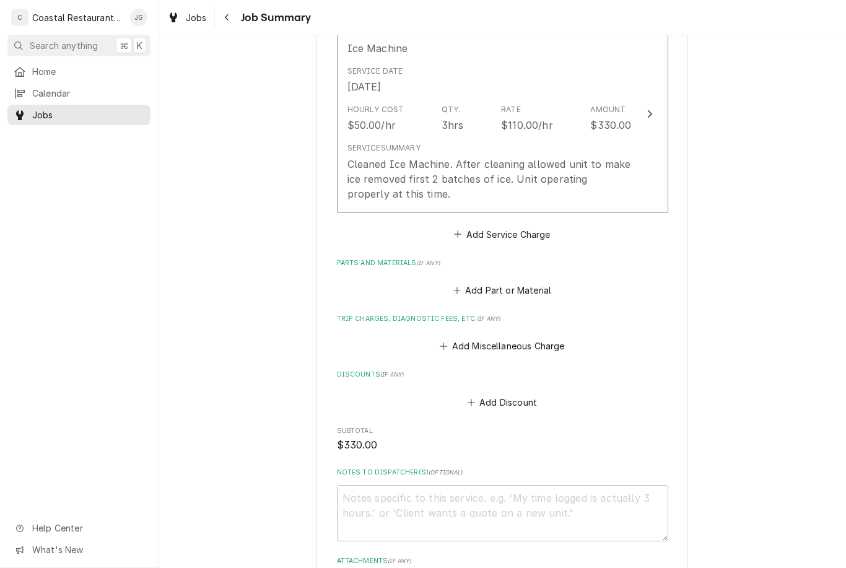
click at [464, 282] on button "Add Part or Material" at bounding box center [502, 290] width 102 height 17
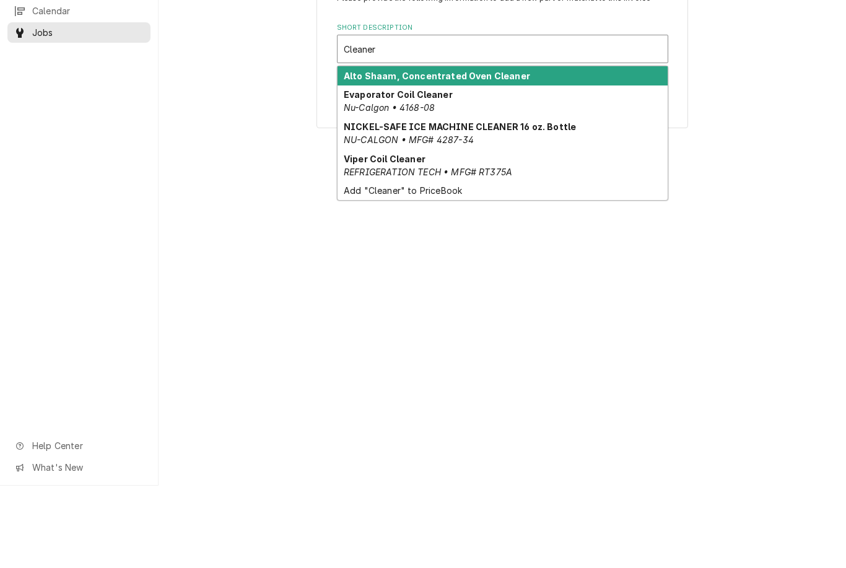
click at [473, 204] on strong "NICKEL-SAFE ICE MACHINE CLEANER 16 oz. Bottle" at bounding box center [460, 209] width 232 height 11
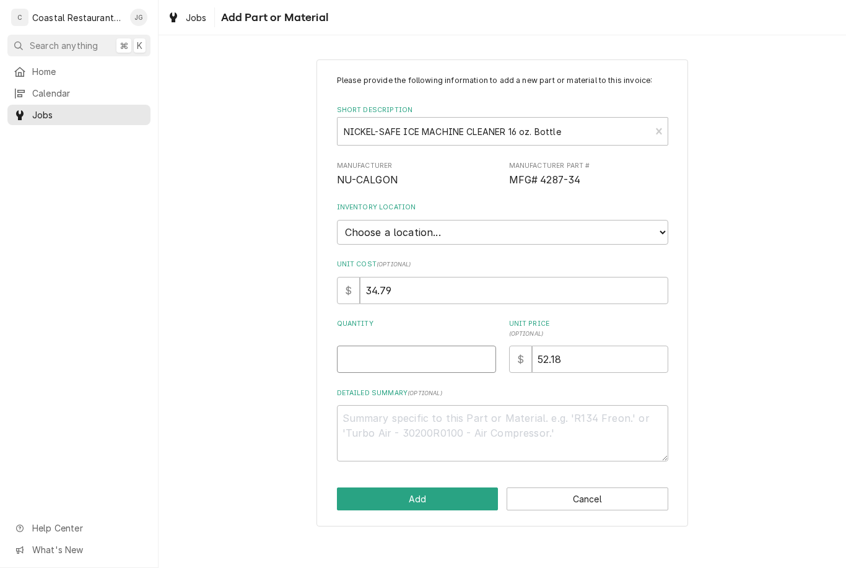
click at [435, 349] on input "Quantity" at bounding box center [416, 359] width 159 height 27
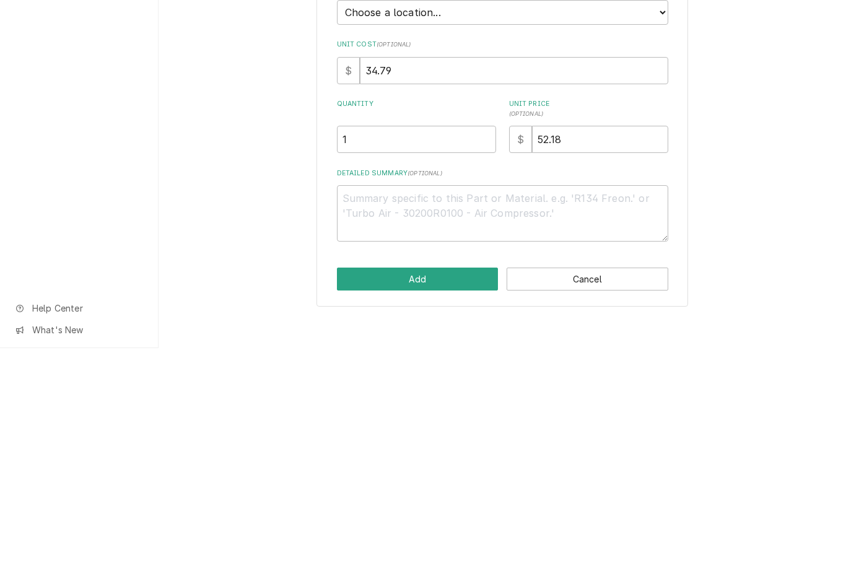
click at [787, 190] on div "Please provide the following information to add a new part or material to this …" at bounding box center [503, 292] width 688 height 489
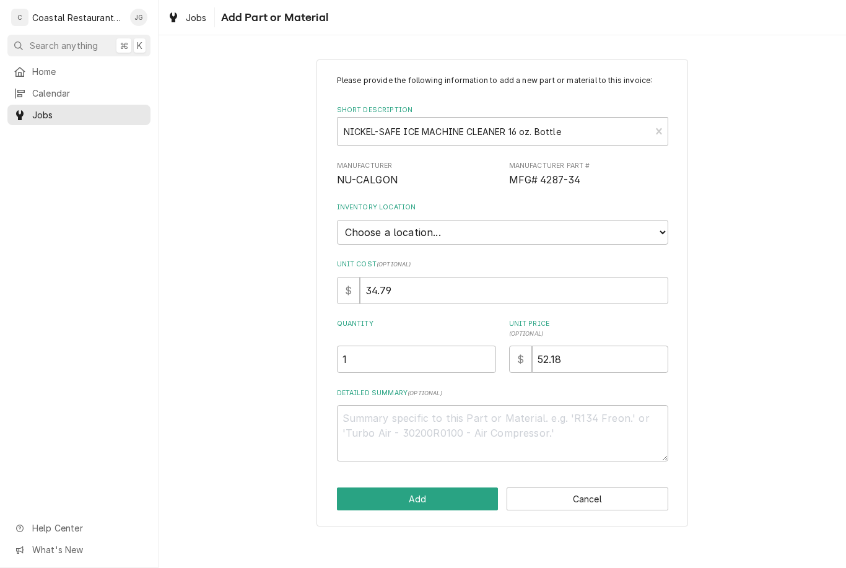
click at [437, 491] on button "Add" at bounding box center [418, 499] width 162 height 23
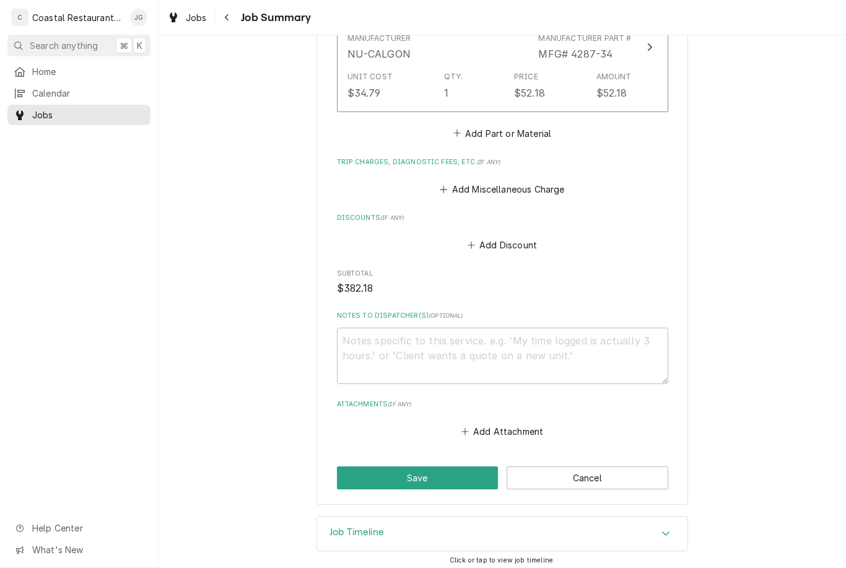
scroll to position [631, 0]
click at [469, 467] on button "Save" at bounding box center [418, 478] width 162 height 23
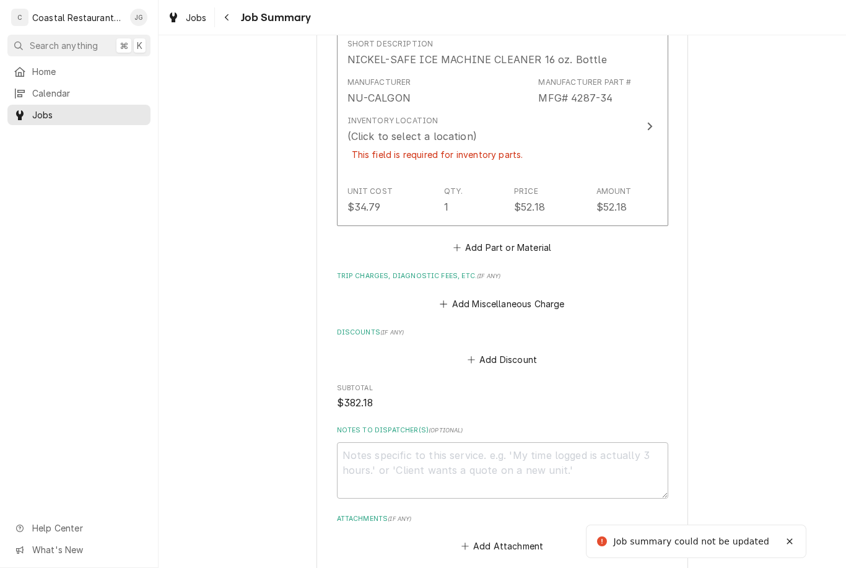
click at [538, 146] on div "Inventory Location (Click to select a location) This field is required for inve…" at bounding box center [490, 145] width 284 height 71
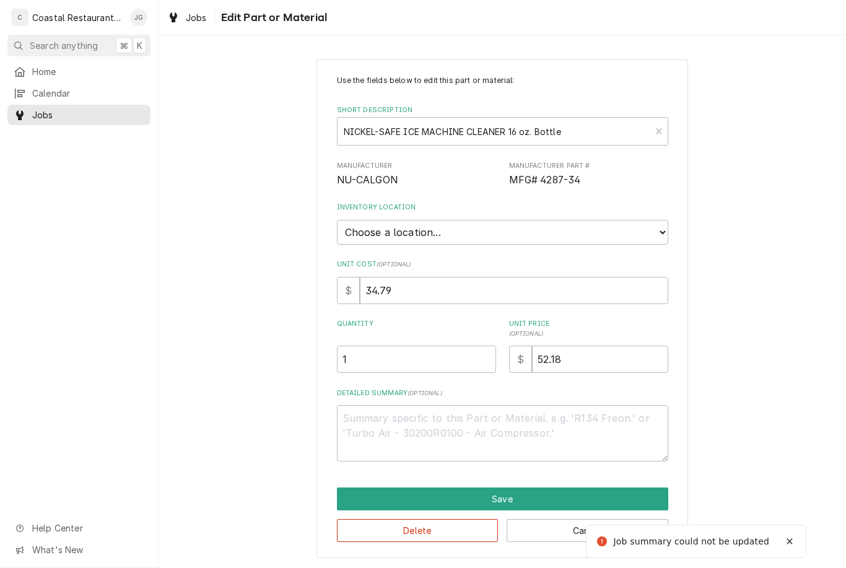
click at [590, 224] on select "Choose a location... Fenwick Warehouse James Gatton Truck Mike Lynch Truck Phil…" at bounding box center [502, 232] width 331 height 25
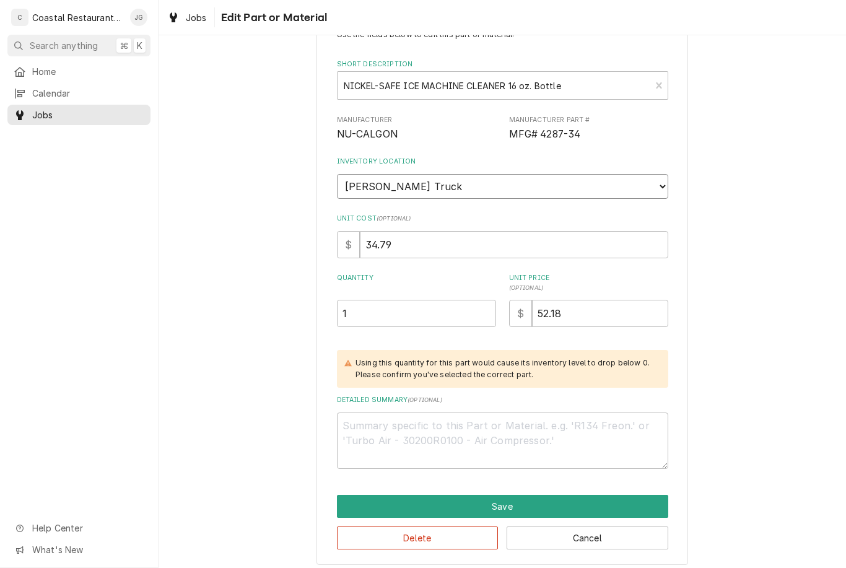
scroll to position [45, 0]
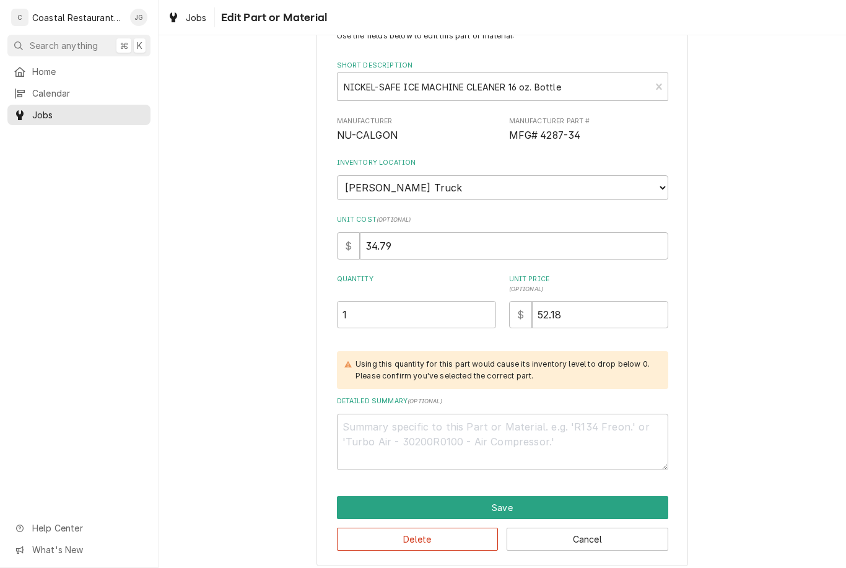
click at [681, 183] on div "Use the fields below to edit this part or material: Short Description NICKEL-SA…" at bounding box center [503, 291] width 372 height 552
click at [628, 5] on div "Jobs Edit Part or Material" at bounding box center [503, 17] width 688 height 35
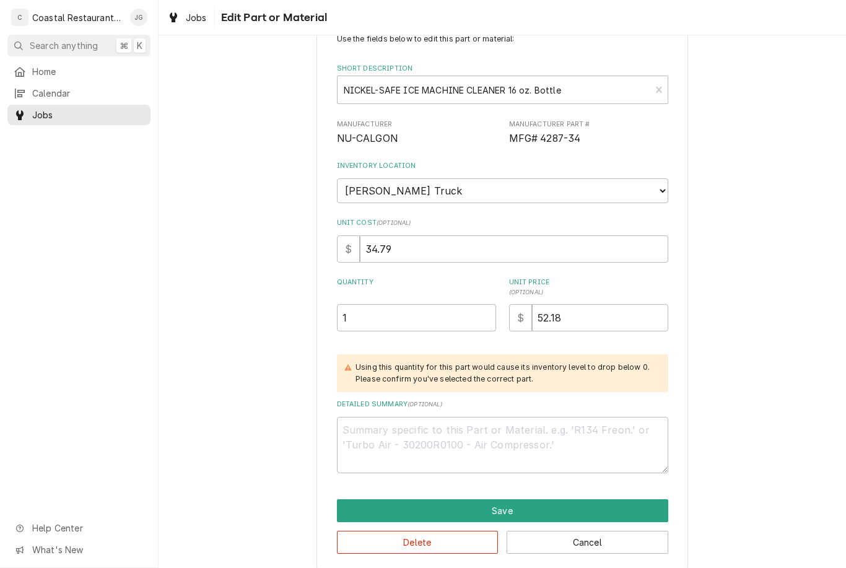
click at [499, 372] on div "Using this quantity for this part would cause its inventory level to drop below…" at bounding box center [506, 373] width 300 height 23
click at [15, 496] on div "Home Calendar Jobs Help Center What's New" at bounding box center [79, 314] width 158 height 507
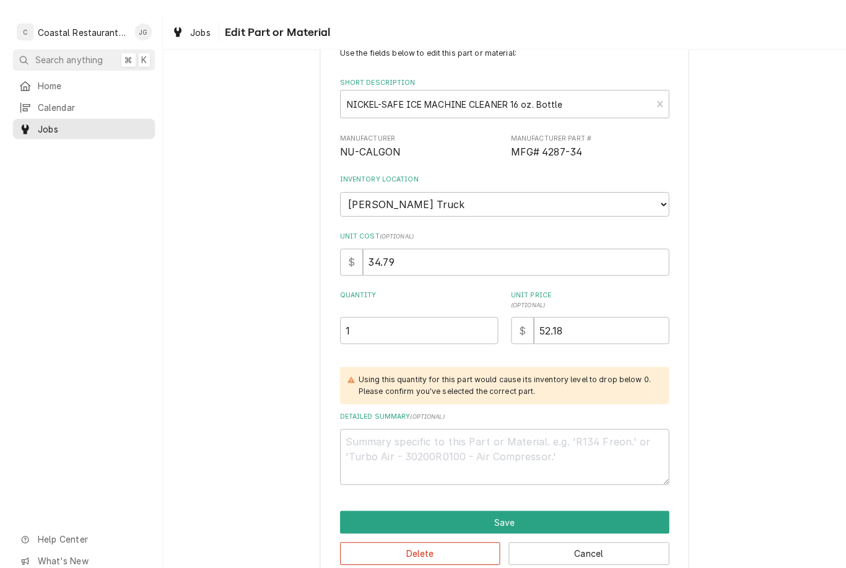
scroll to position [39, 0]
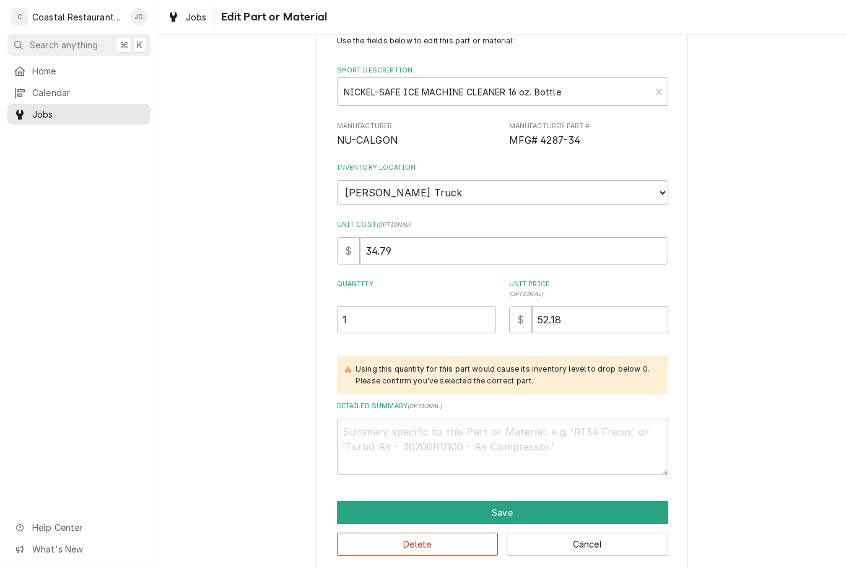
click at [532, 502] on button "Save" at bounding box center [502, 513] width 331 height 23
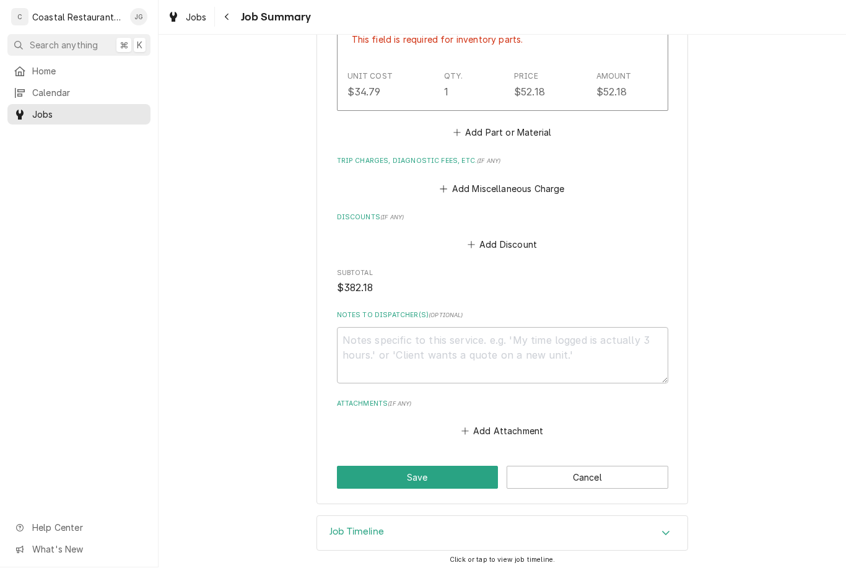
scroll to position [745, 0]
click at [454, 470] on button "Save" at bounding box center [418, 478] width 162 height 23
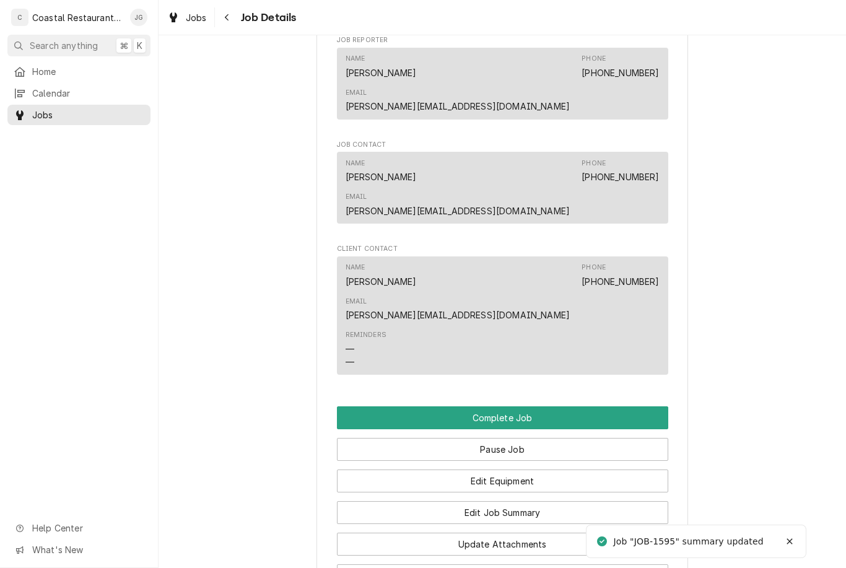
scroll to position [857, 0]
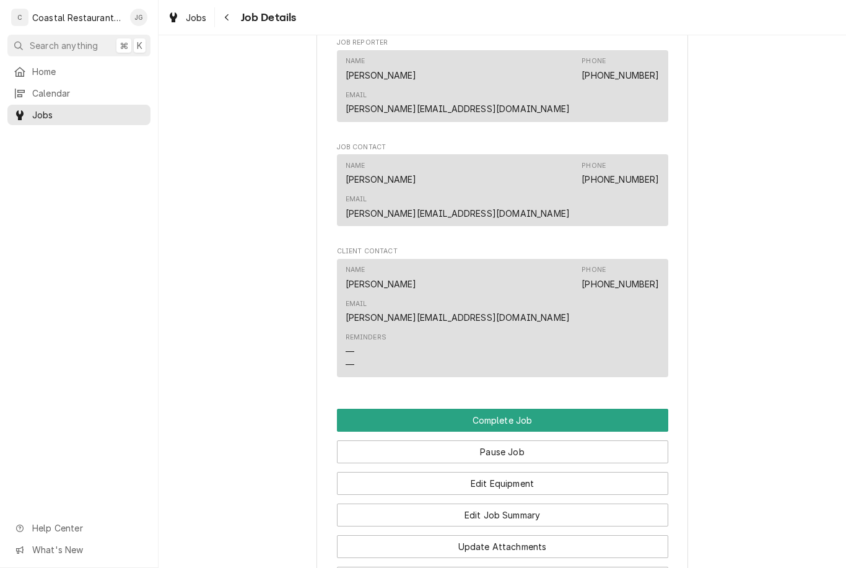
click at [555, 504] on button "Edit Job Summary" at bounding box center [502, 515] width 331 height 23
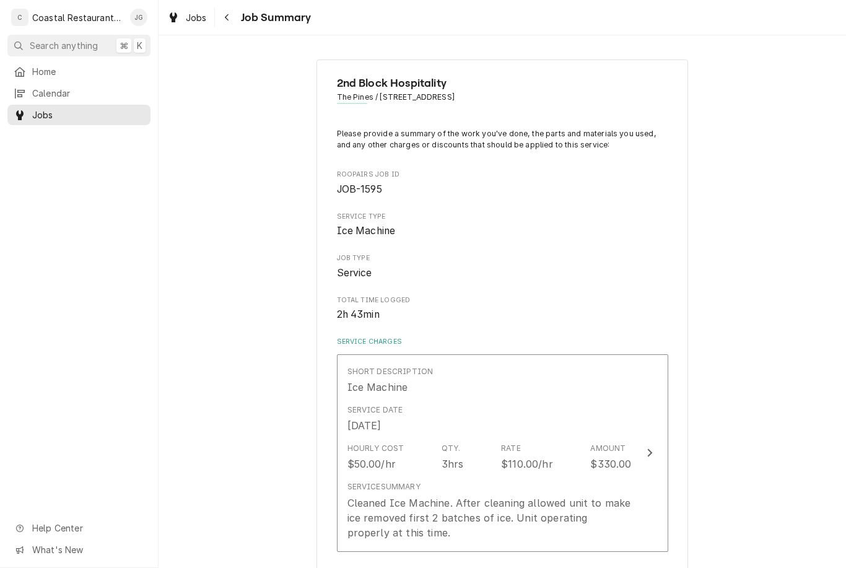
click at [570, 425] on div "Service Date [DATE]" at bounding box center [490, 419] width 284 height 38
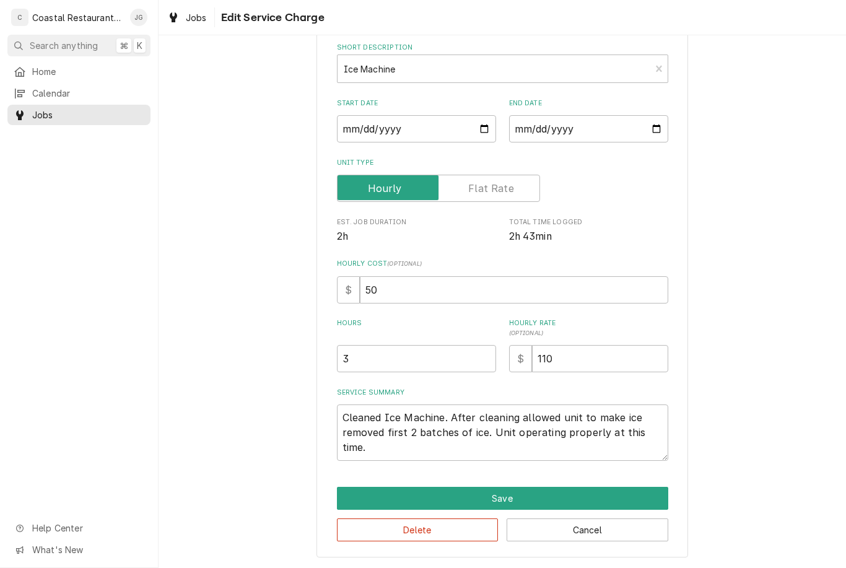
scroll to position [62, 0]
click at [573, 494] on button "Save" at bounding box center [502, 499] width 331 height 23
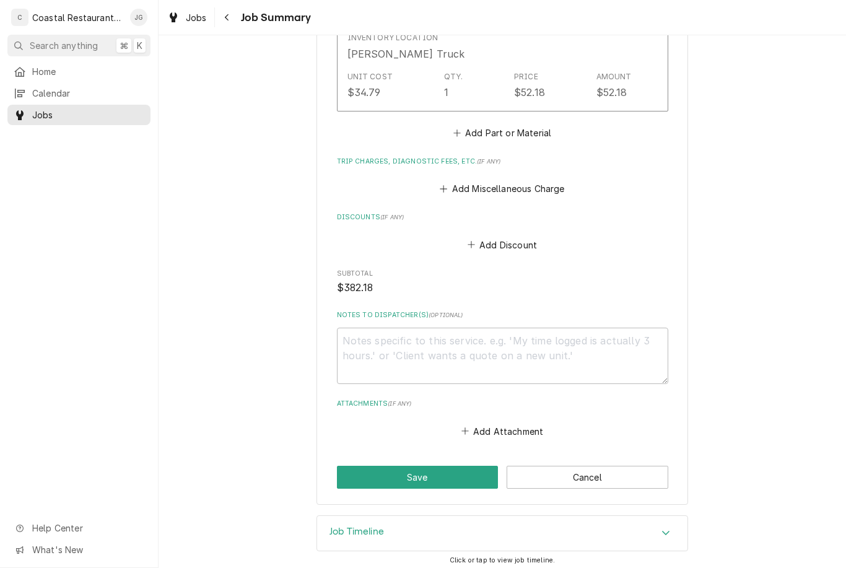
click at [472, 476] on button "Save" at bounding box center [418, 477] width 162 height 23
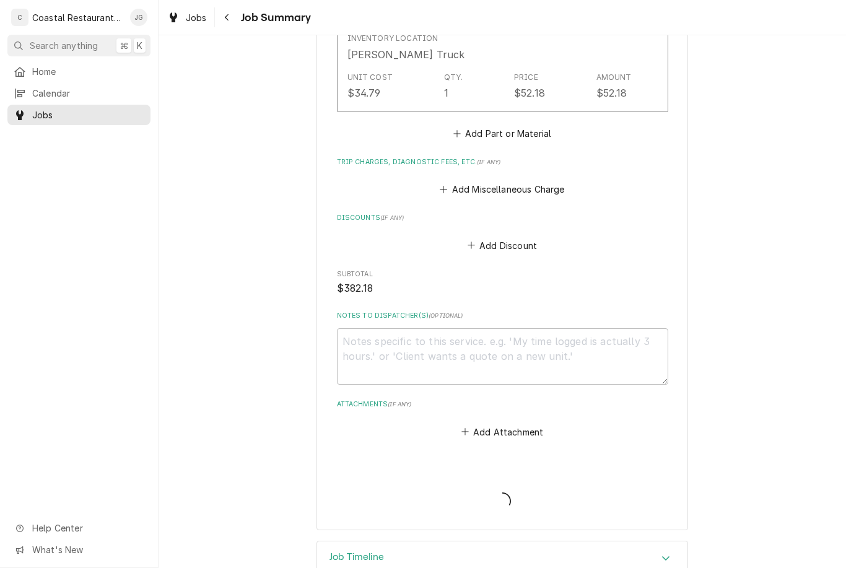
type textarea "x"
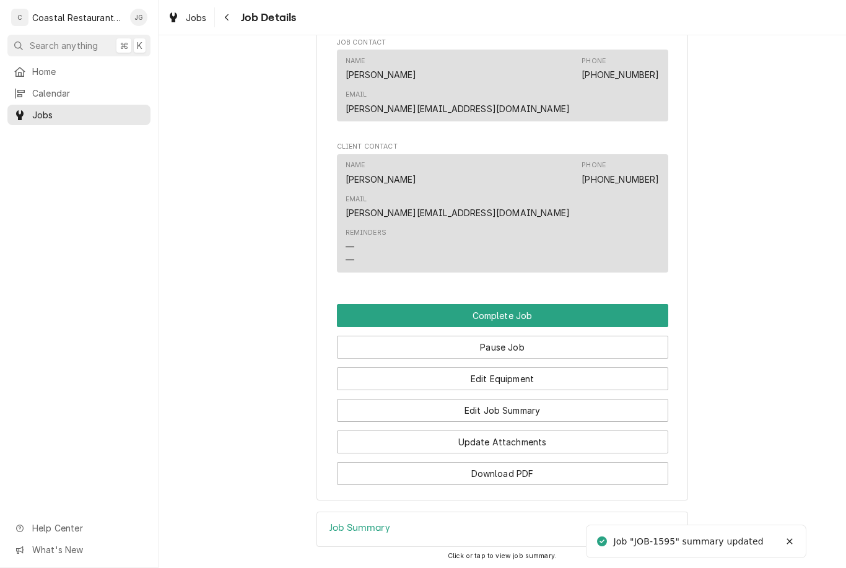
scroll to position [962, 0]
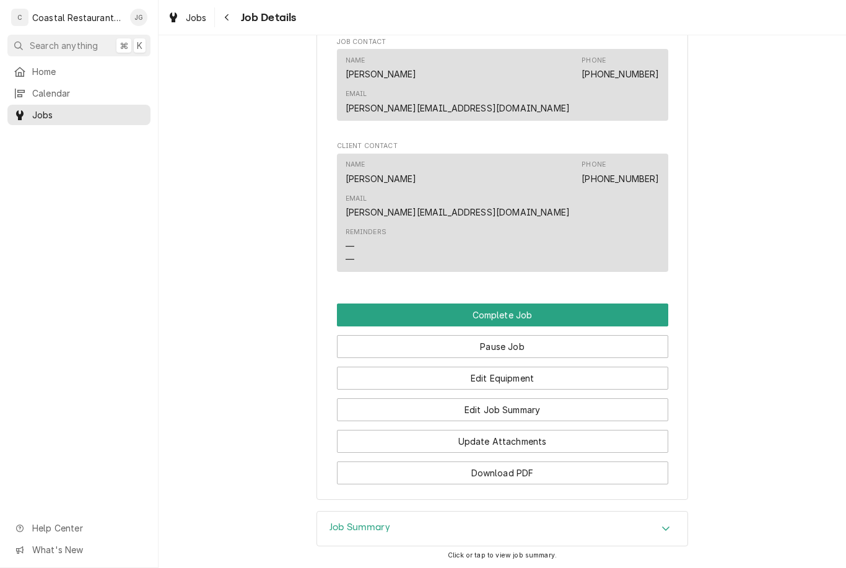
click at [553, 304] on button "Complete Job" at bounding box center [502, 315] width 331 height 23
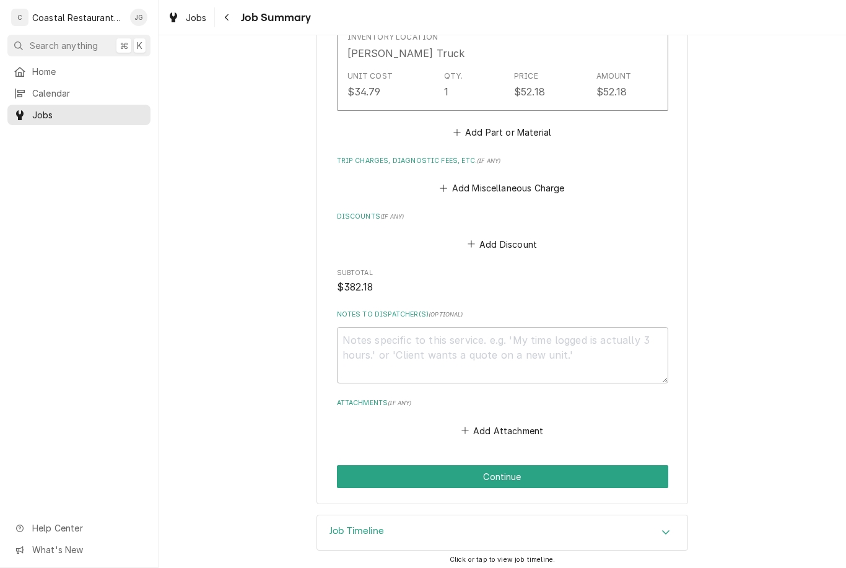
scroll to position [670, 0]
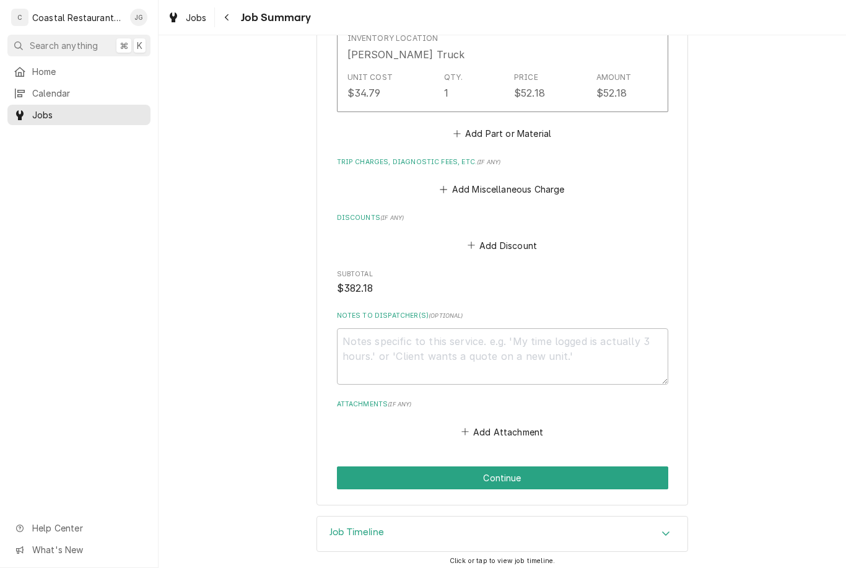
click at [539, 467] on button "Continue" at bounding box center [502, 477] width 331 height 23
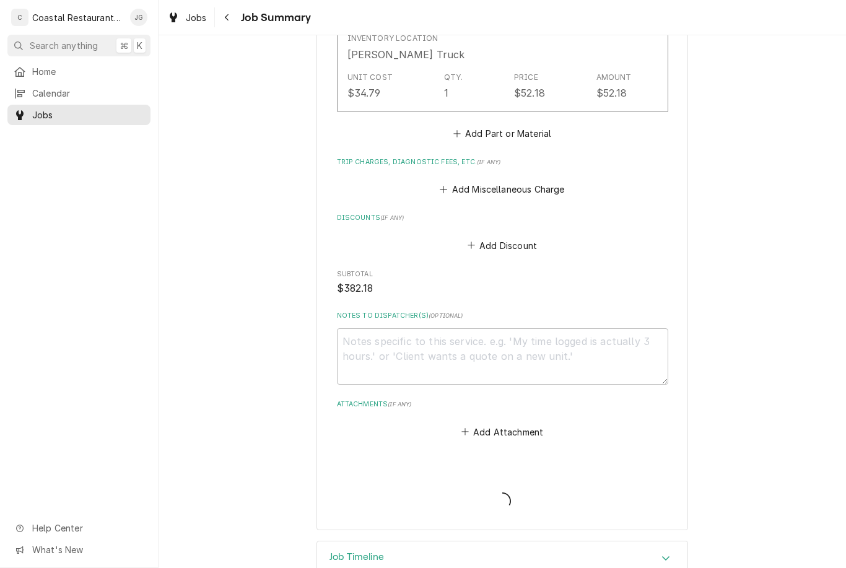
type textarea "x"
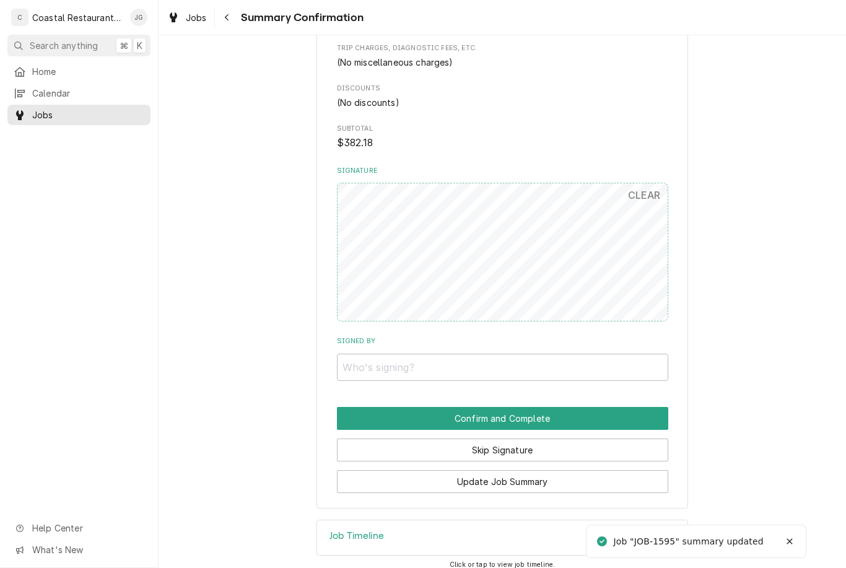
scroll to position [663, 0]
click at [551, 444] on button "Skip Signature" at bounding box center [502, 450] width 331 height 23
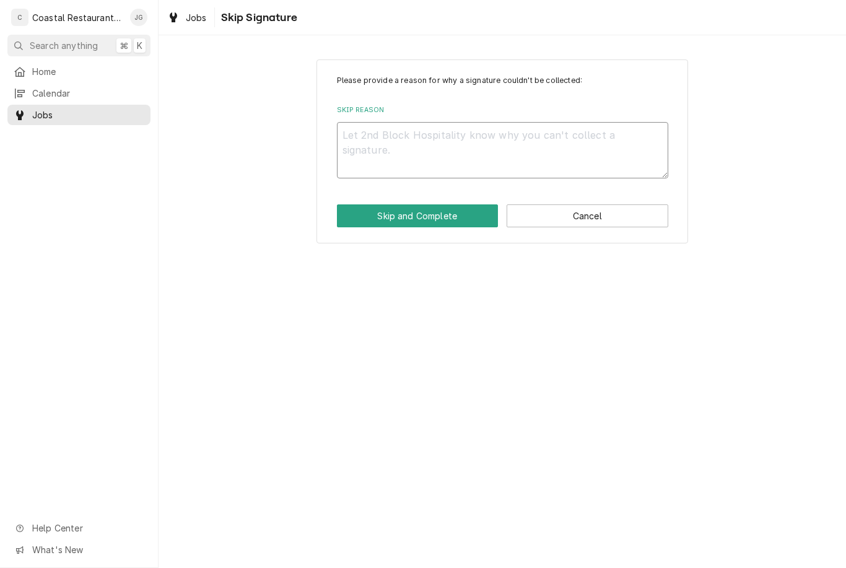
click at [546, 154] on textarea "Skip Reason" at bounding box center [502, 150] width 331 height 56
type textarea "x"
type textarea "No"
type textarea "x"
type textarea "No o"
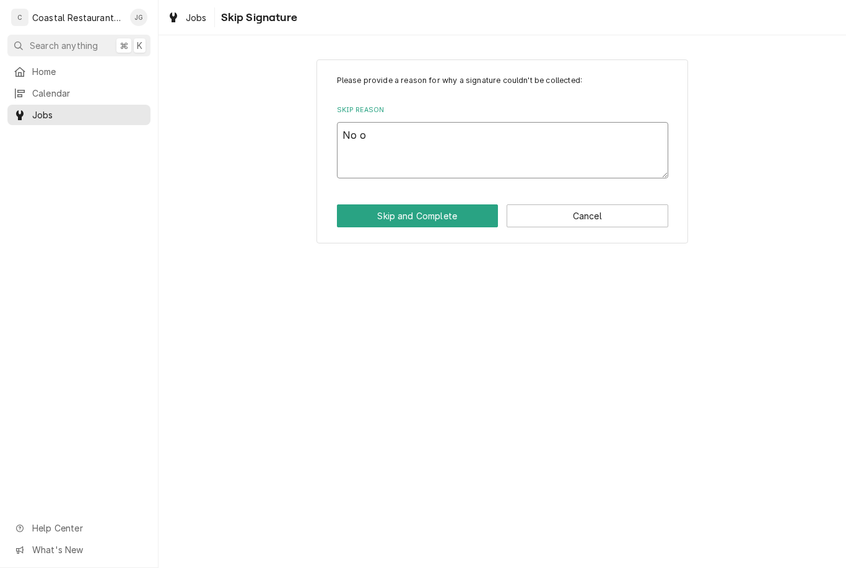
type textarea "x"
type textarea "No"
type textarea "x"
type textarea "N"
type textarea "x"
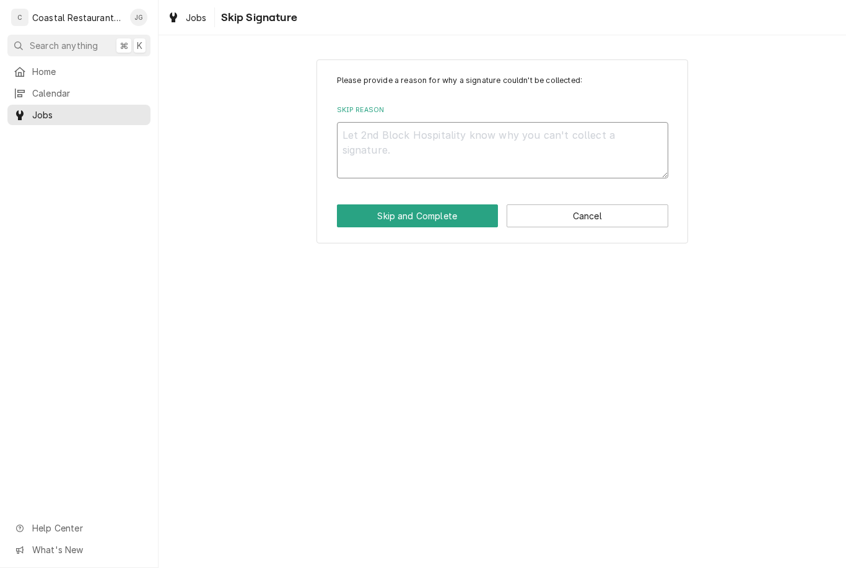
type textarea "x"
type textarea "Ma"
type textarea "x"
type textarea "Mana"
type textarea "x"
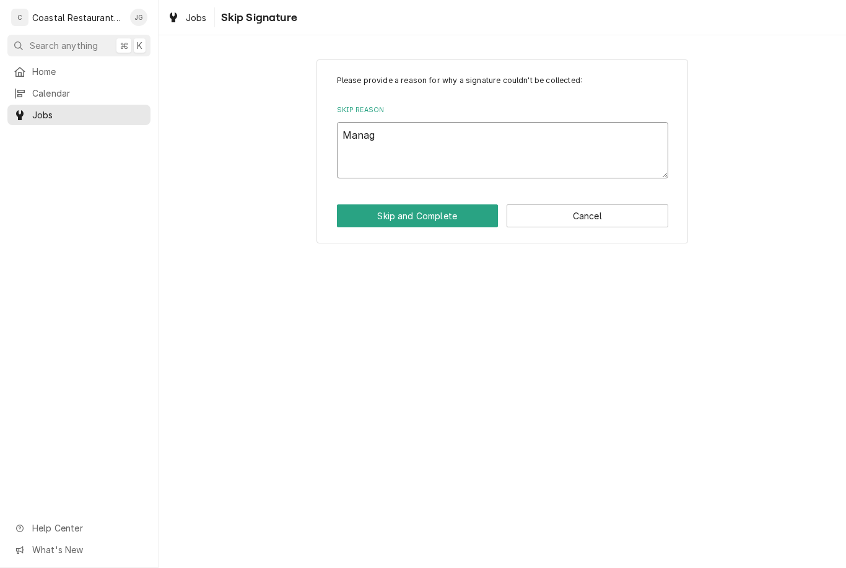
type textarea "Manage"
type textarea "x"
type textarea "Manager"
type textarea "x"
type textarea "Manager"
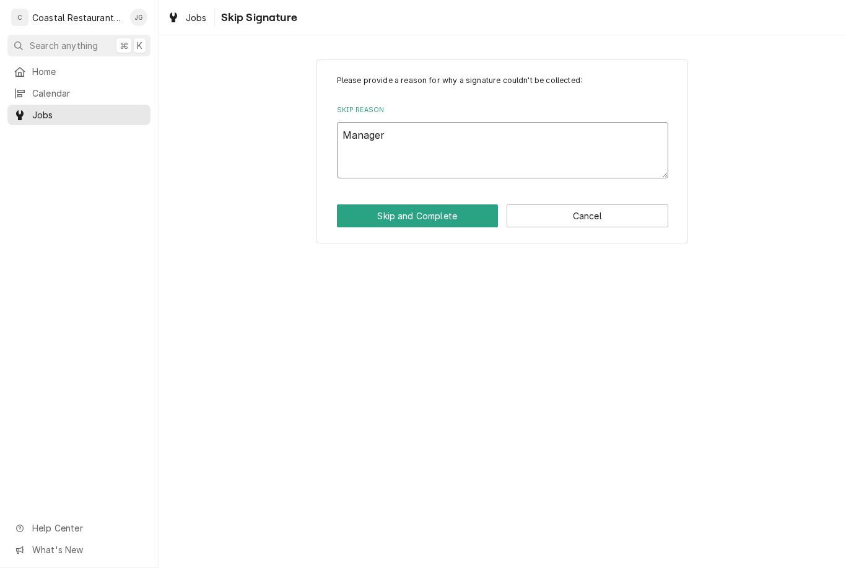
type textarea "x"
type textarea "Manager n"
type textarea "x"
type textarea "Manager not"
type textarea "x"
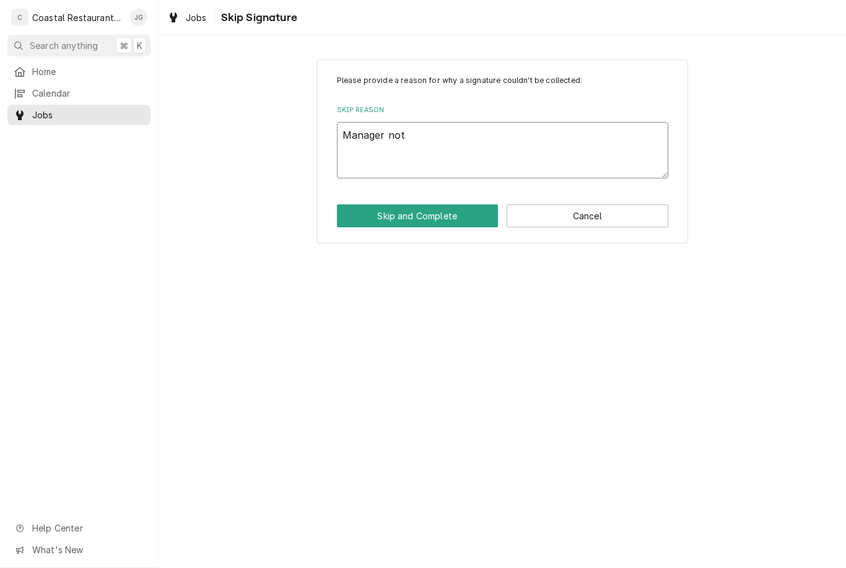
type textarea "Manager not"
type textarea "x"
type textarea "Manager not o"
type textarea "x"
type textarea "Manager not on"
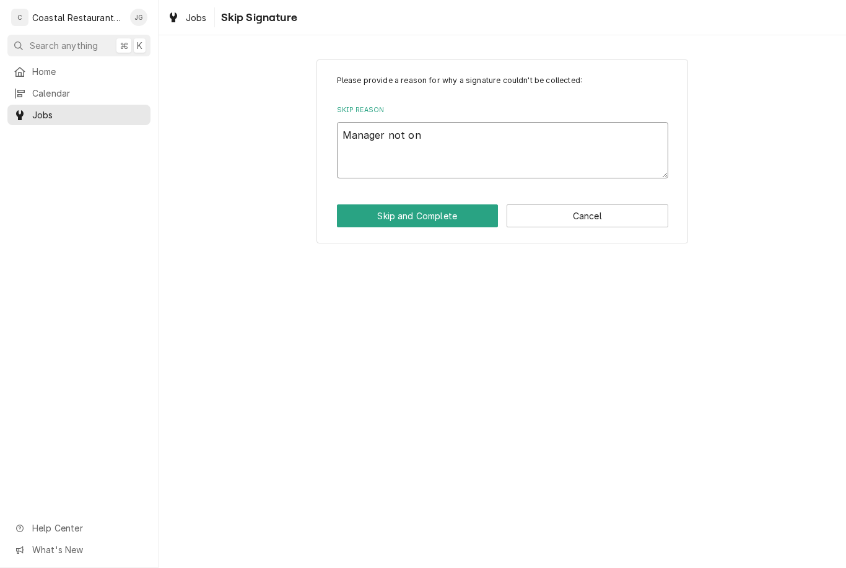
type textarea "x"
type textarea "Manager not ons"
type textarea "x"
type textarea "Manager not onsi"
type textarea "x"
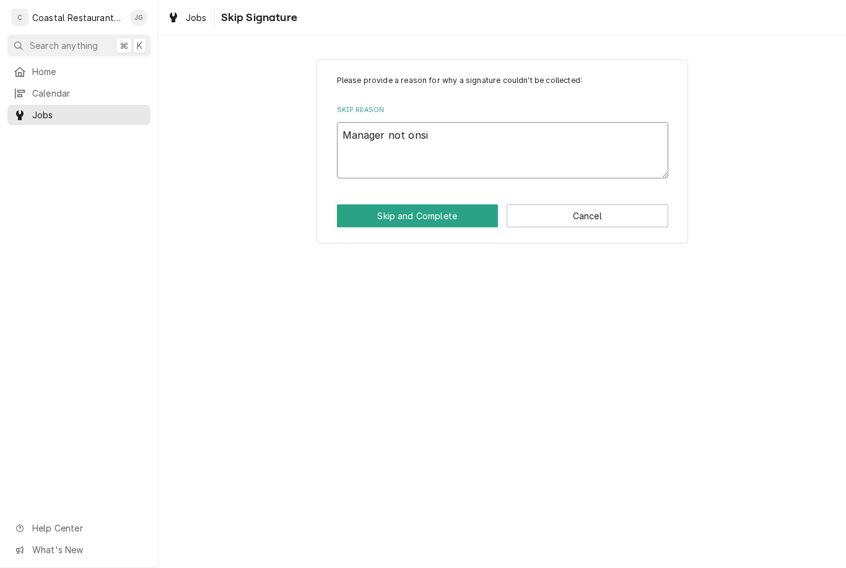
type textarea "Manager not onsit"
type textarea "x"
type textarea "Manager not onsite"
click at [440, 217] on button "Skip and Complete" at bounding box center [418, 215] width 162 height 23
type textarea "x"
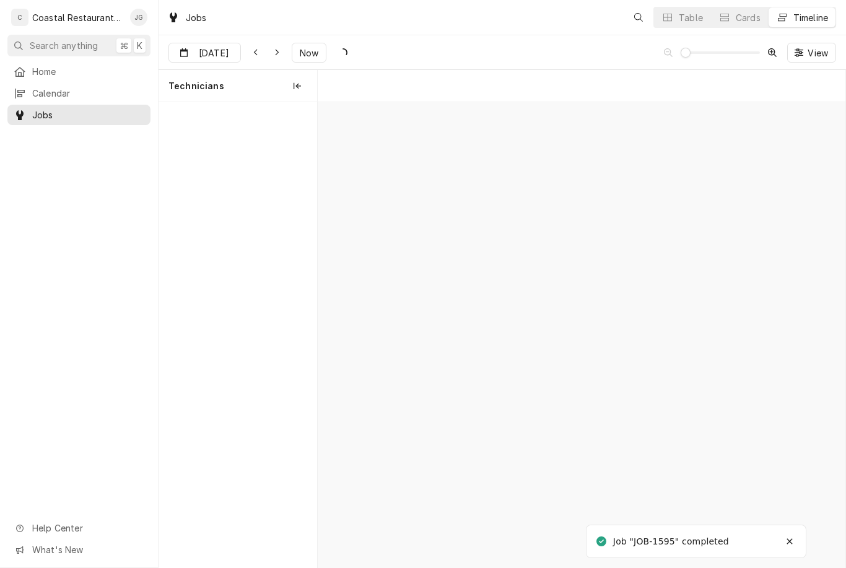
scroll to position [0, 10452]
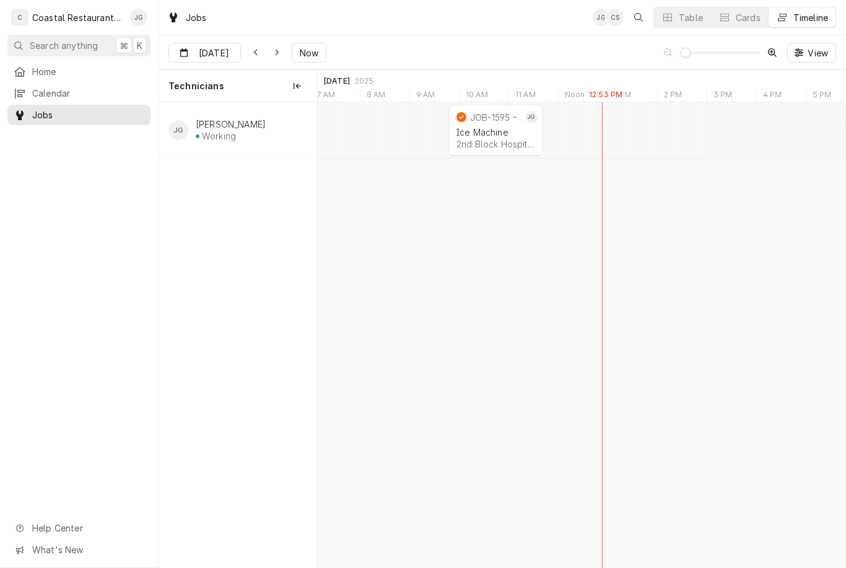
click at [39, 71] on span "Home" at bounding box center [88, 71] width 112 height 13
